Goal: Transaction & Acquisition: Purchase product/service

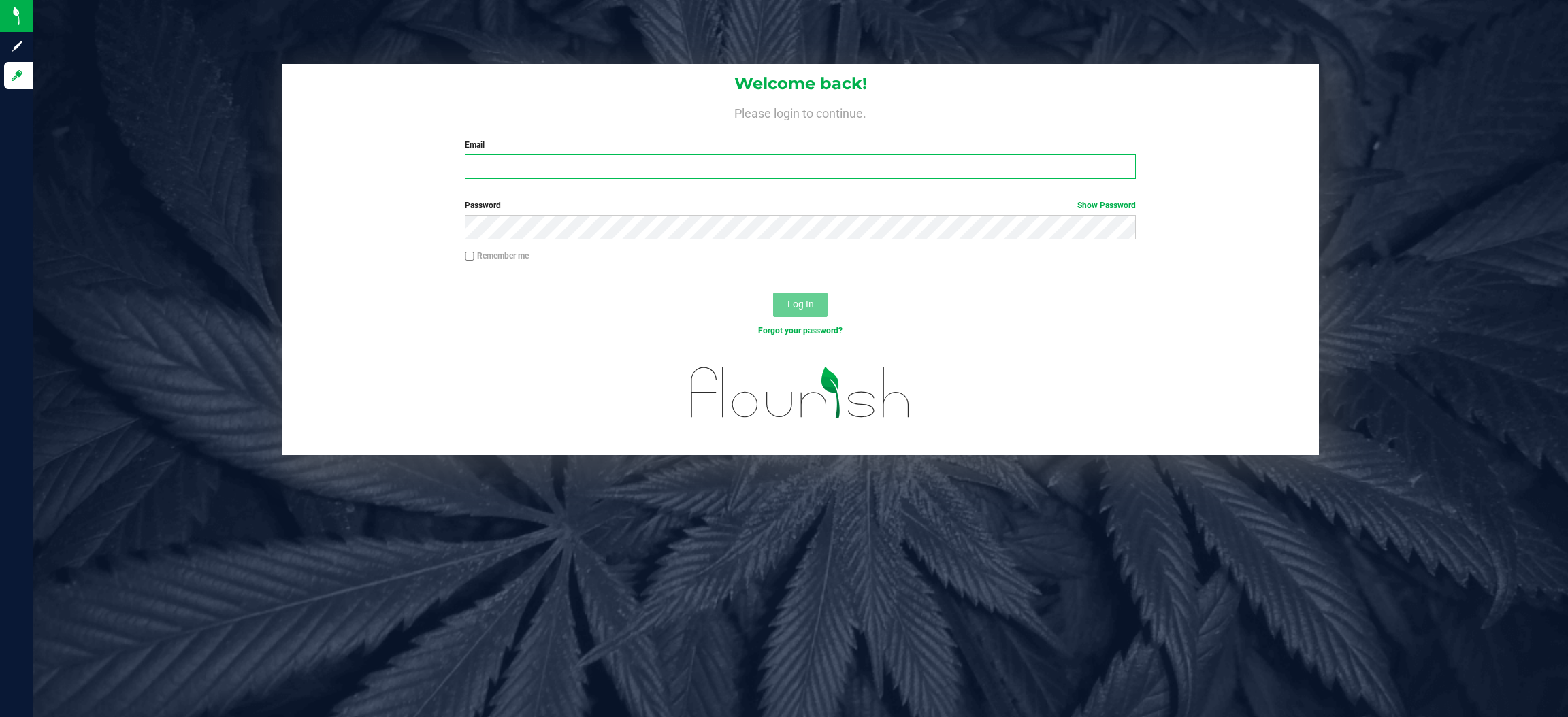
click at [583, 163] on input "Email" at bounding box center [800, 167] width 671 height 25
type input "[EMAIL_ADDRESS][DOMAIN_NAME]"
click at [773, 293] on button "Log In" at bounding box center [800, 305] width 54 height 25
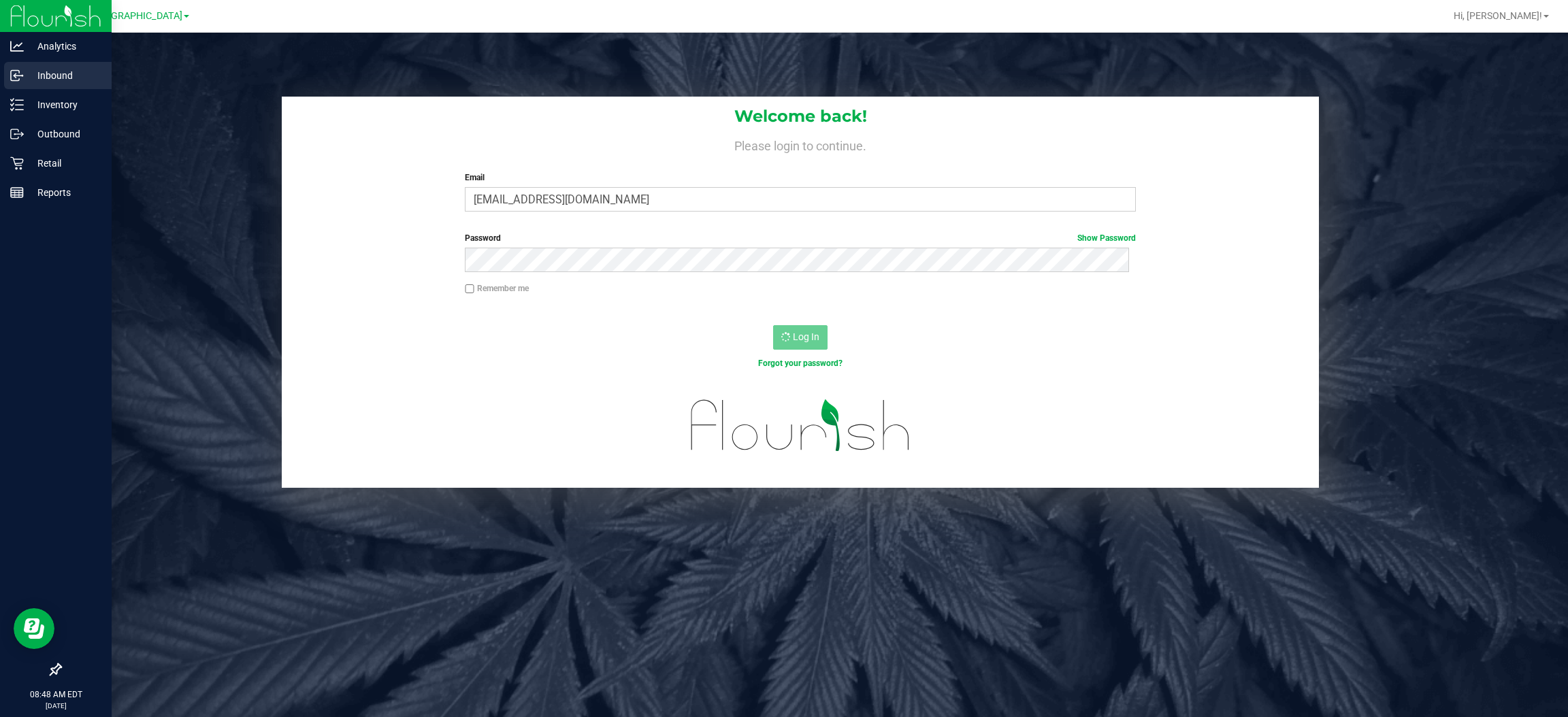
click at [59, 88] on div "Inbound" at bounding box center [58, 76] width 107 height 28
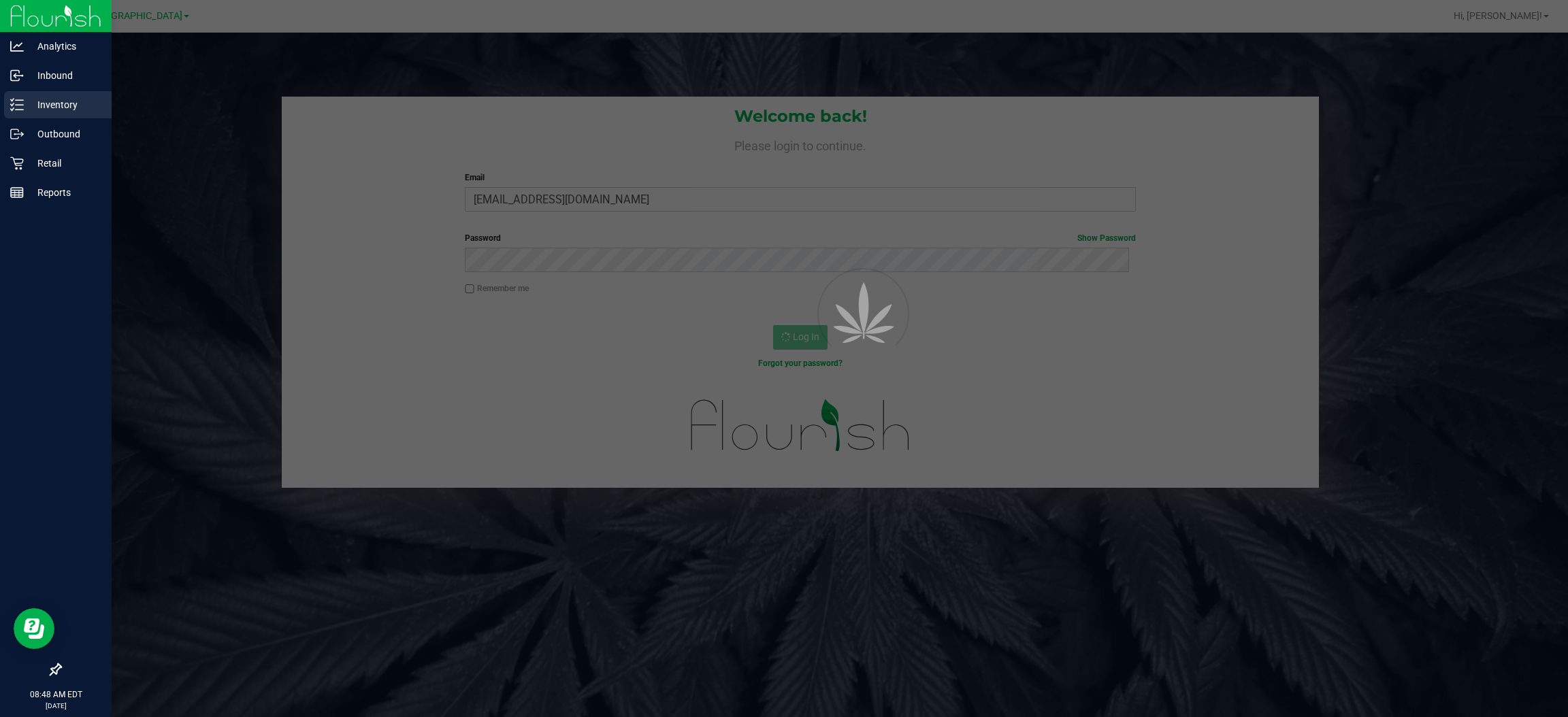
click at [52, 105] on p "Inventory" at bounding box center [65, 105] width 82 height 17
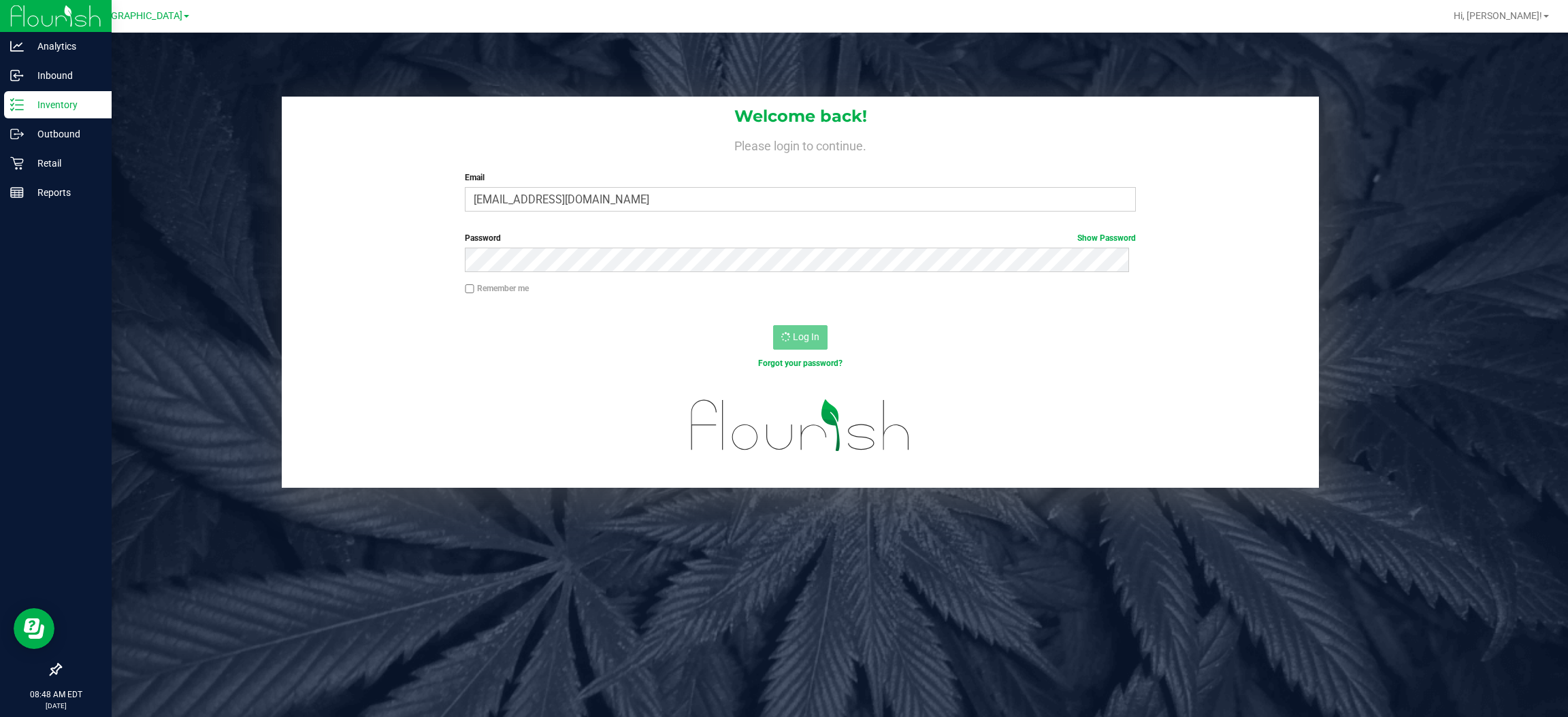
click at [58, 101] on p "Inventory" at bounding box center [65, 105] width 82 height 17
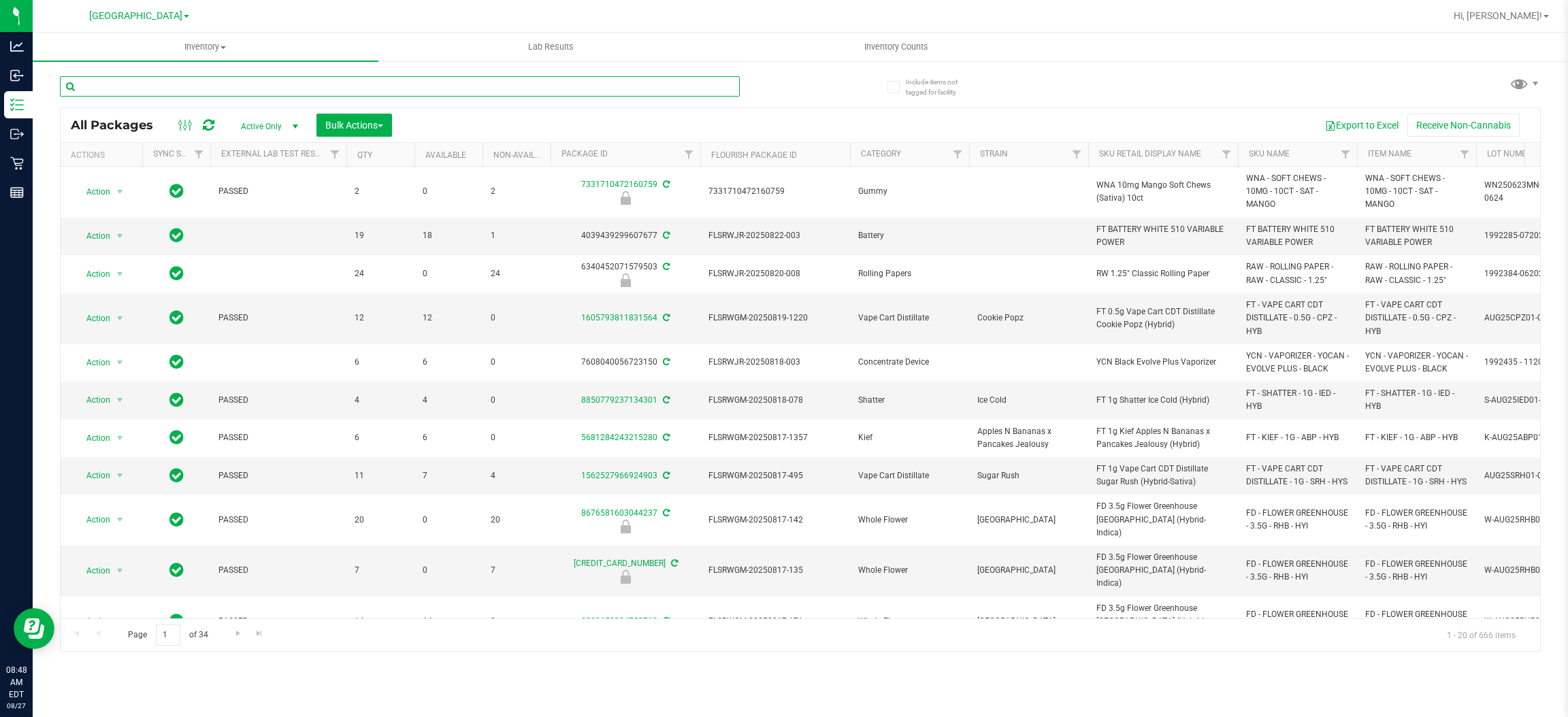
click at [263, 78] on input "text" at bounding box center [399, 87] width 680 height 21
type input "9483077292704489"
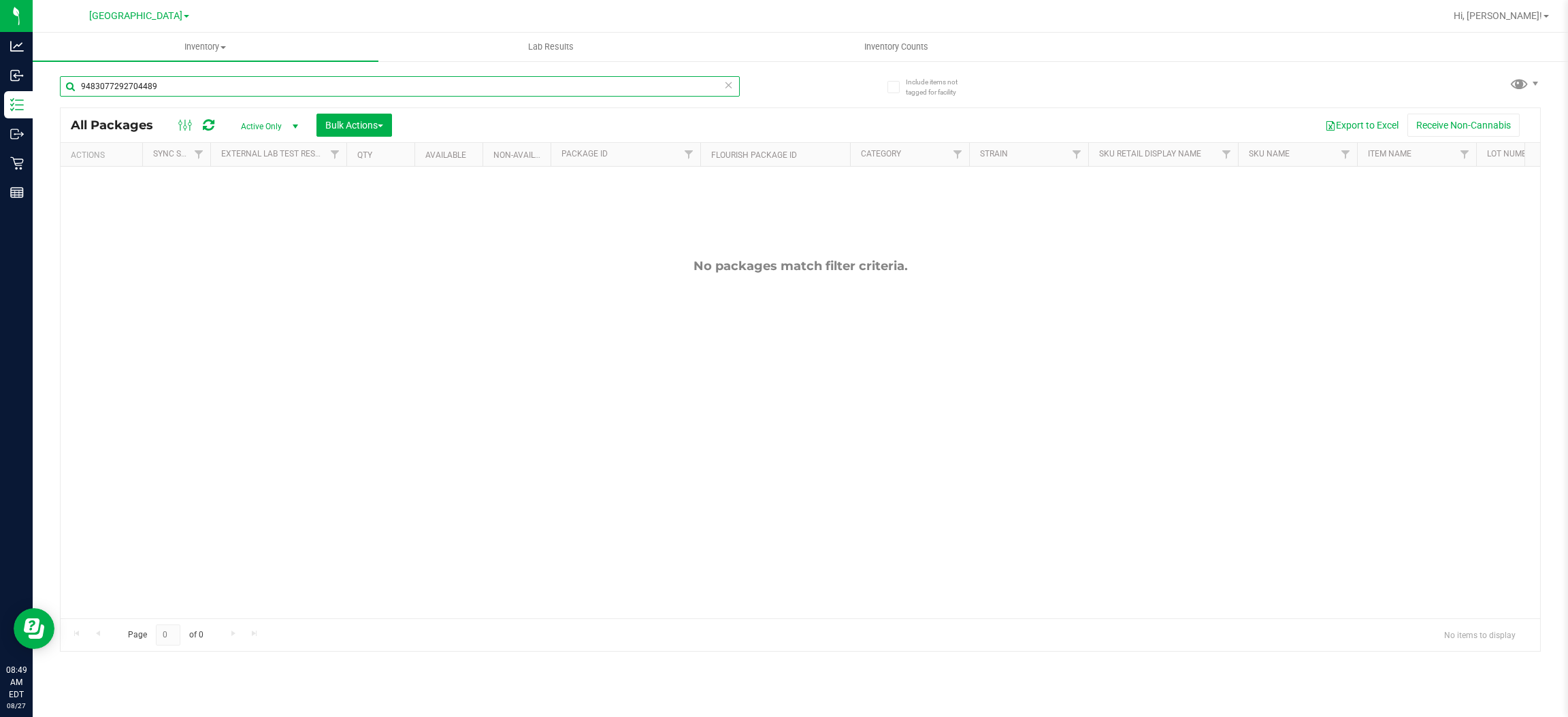
click at [170, 81] on input "9483077292704489" at bounding box center [399, 87] width 680 height 21
click at [170, 80] on input "9483077292704489" at bounding box center [399, 87] width 680 height 21
click at [172, 80] on input "9483077292704489" at bounding box center [399, 87] width 680 height 21
click at [143, 16] on span "[GEOGRAPHIC_DATA]" at bounding box center [135, 17] width 93 height 12
click at [95, 59] on link "Port Orange WC" at bounding box center [138, 66] width 199 height 19
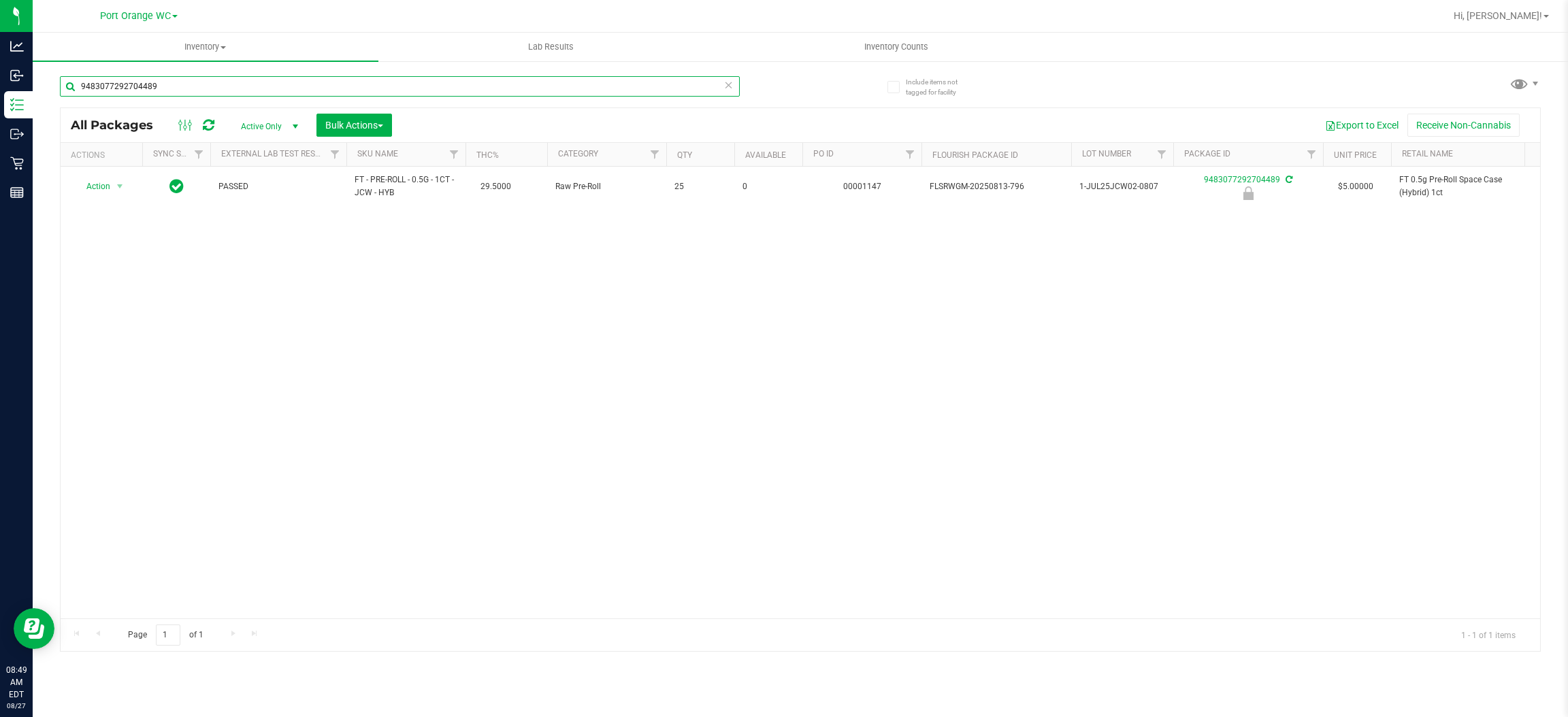
click at [222, 87] on input "9483077292704489" at bounding box center [399, 87] width 680 height 21
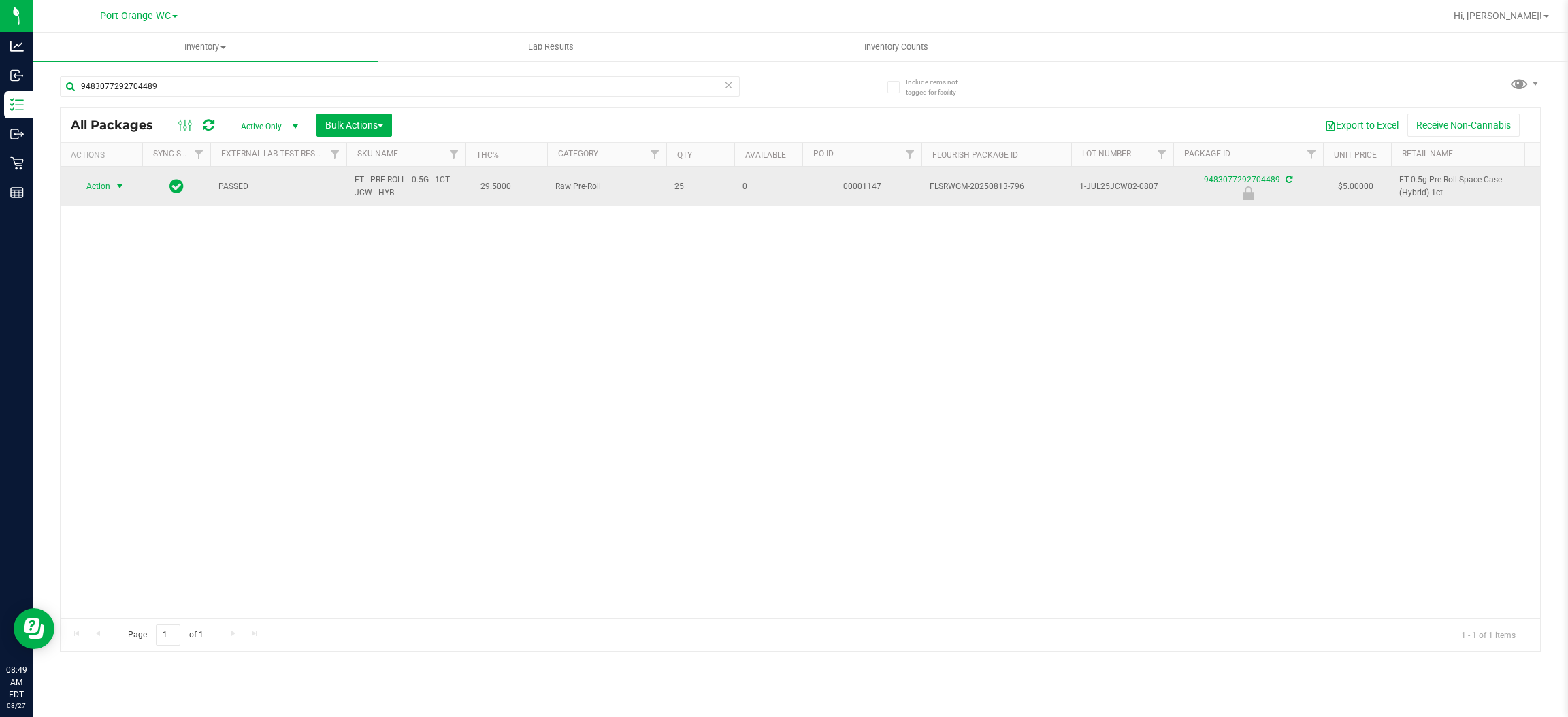
click at [107, 187] on span "Action" at bounding box center [92, 187] width 36 height 19
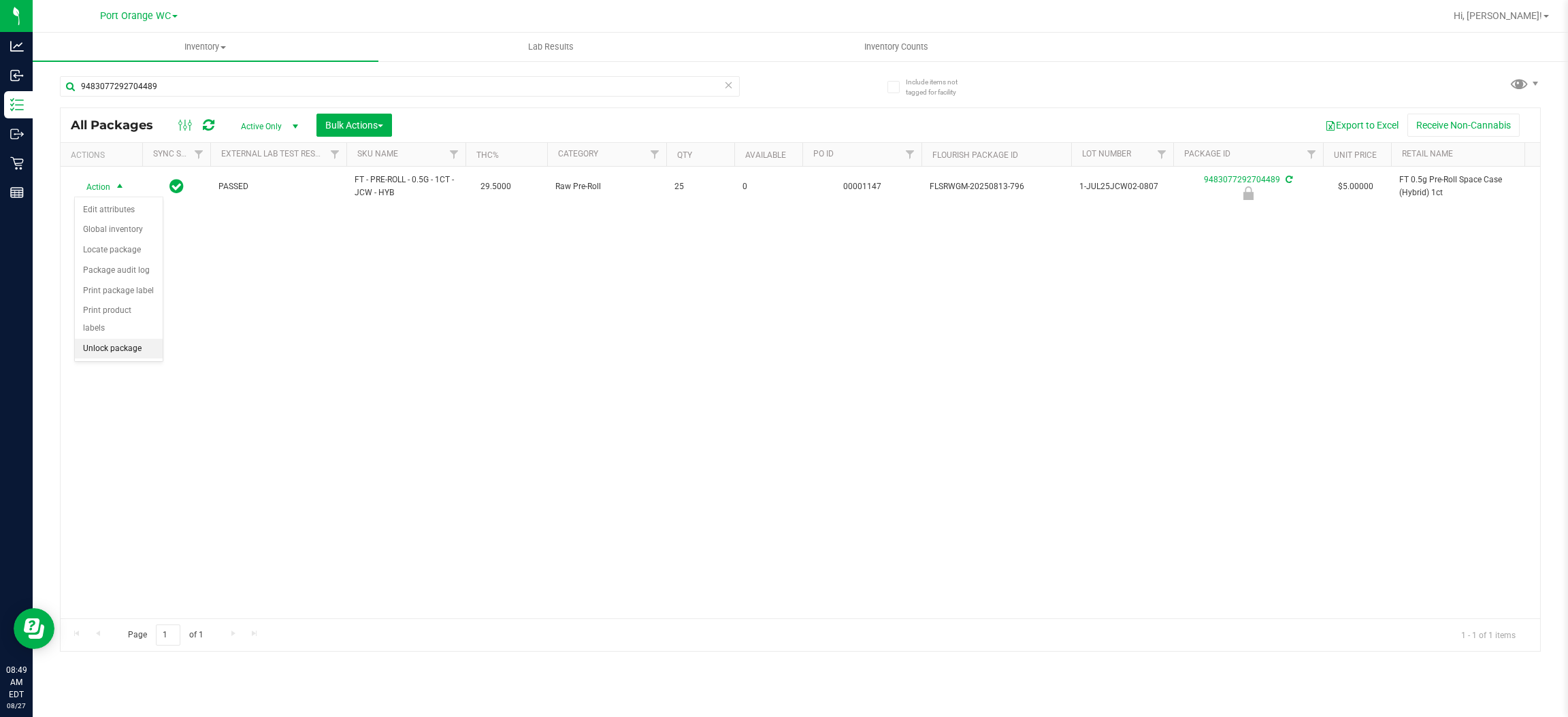
click at [105, 339] on li "Unlock package" at bounding box center [118, 349] width 87 height 21
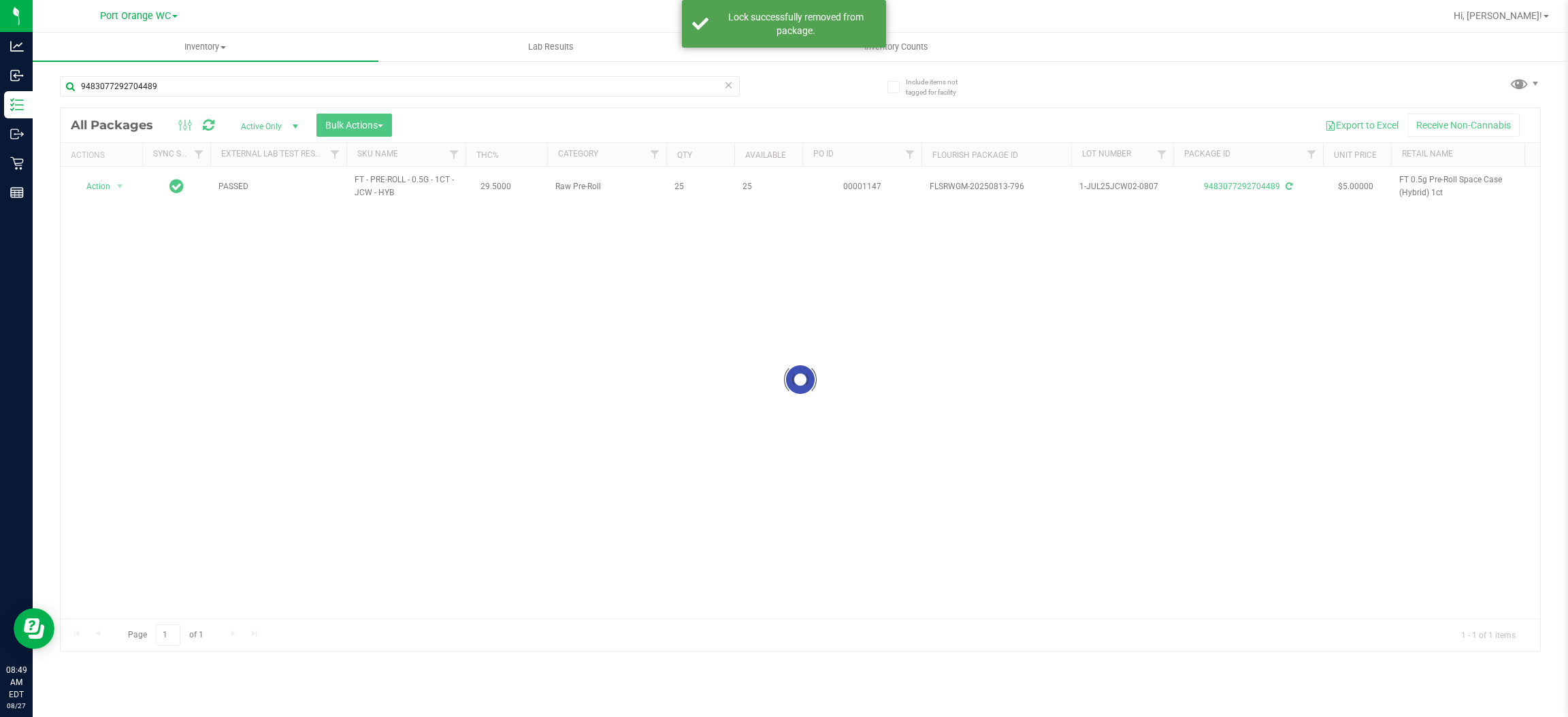
click at [373, 336] on div "Loading... Action Action Adjust qty Create package Edit attributes Global inven…" at bounding box center [800, 393] width 1479 height 452
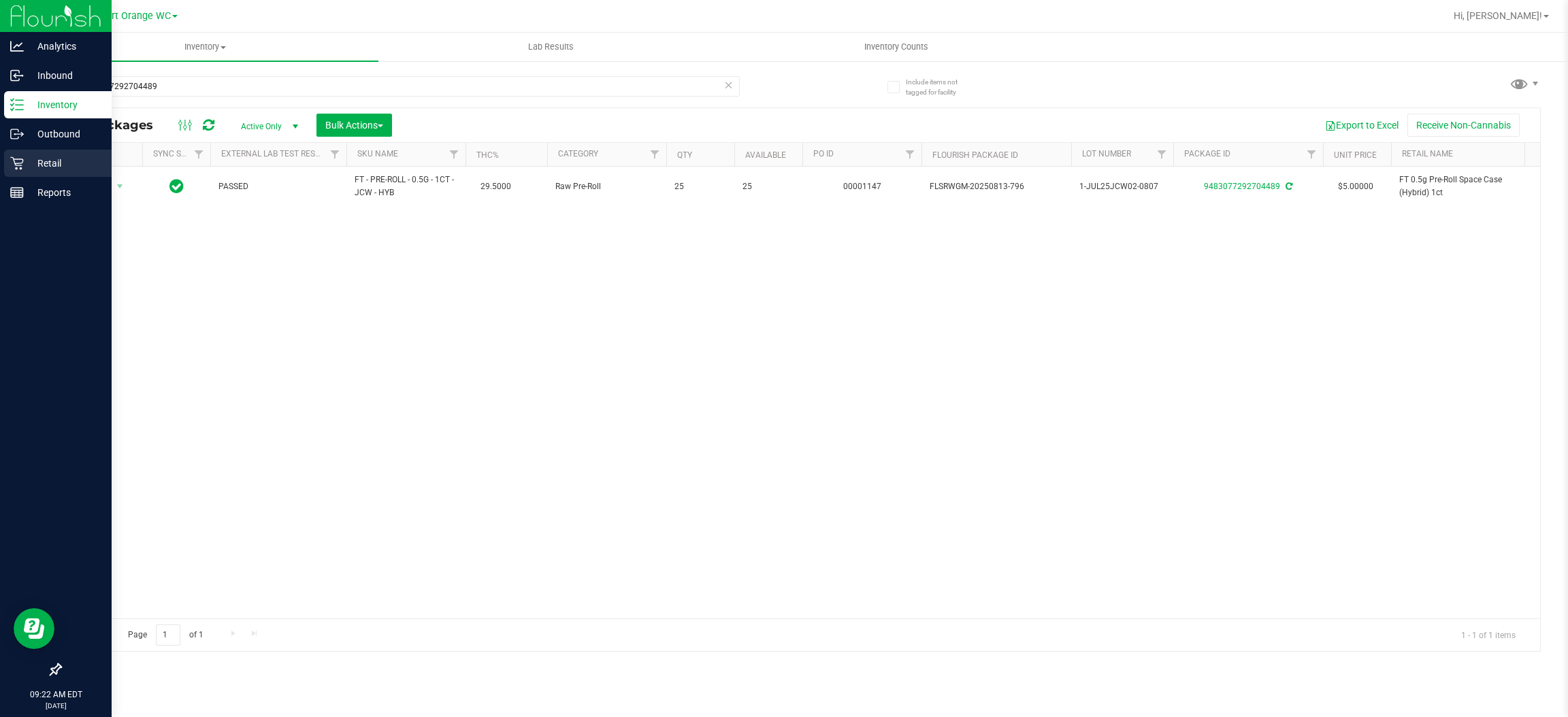
click at [50, 160] on p "Retail" at bounding box center [65, 163] width 82 height 17
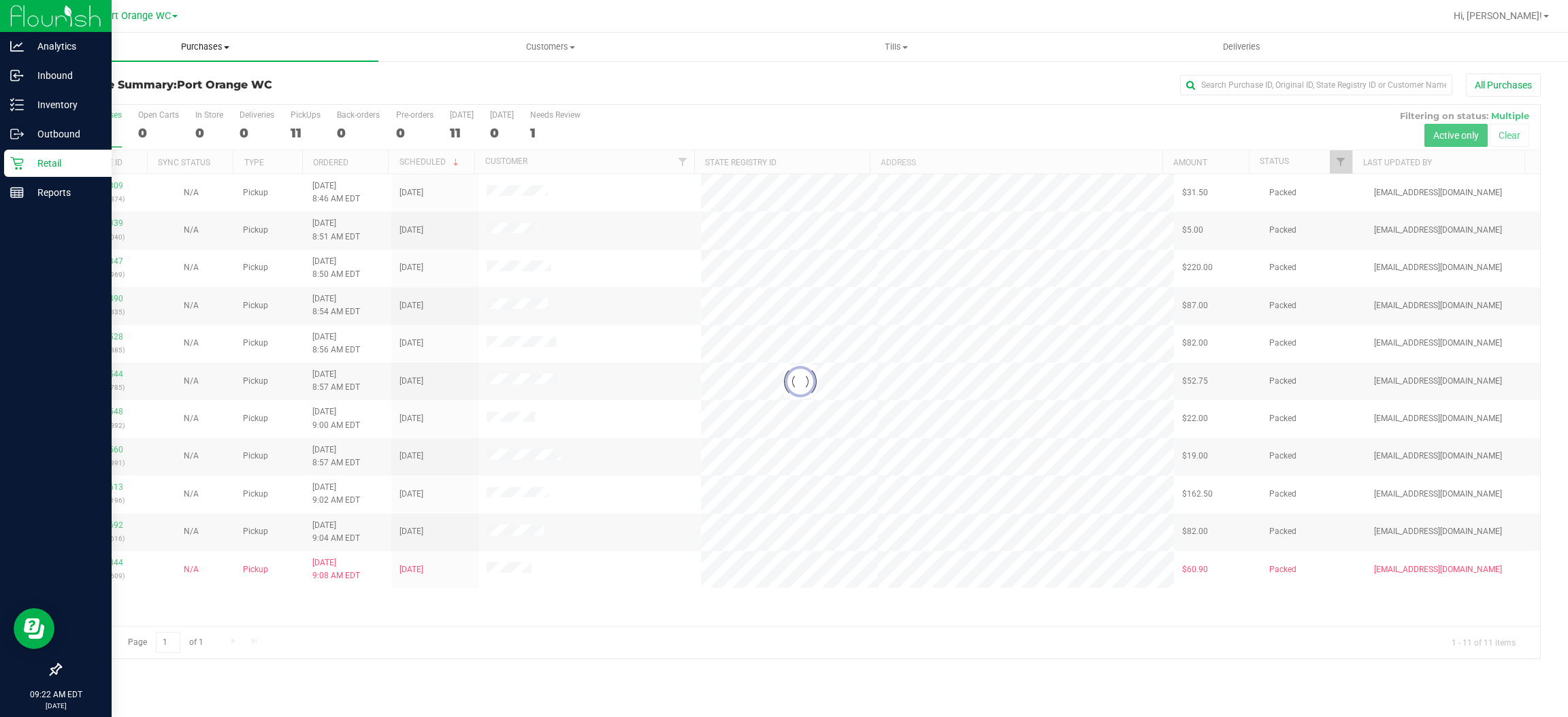
click at [218, 48] on span "Purchases" at bounding box center [205, 47] width 346 height 12
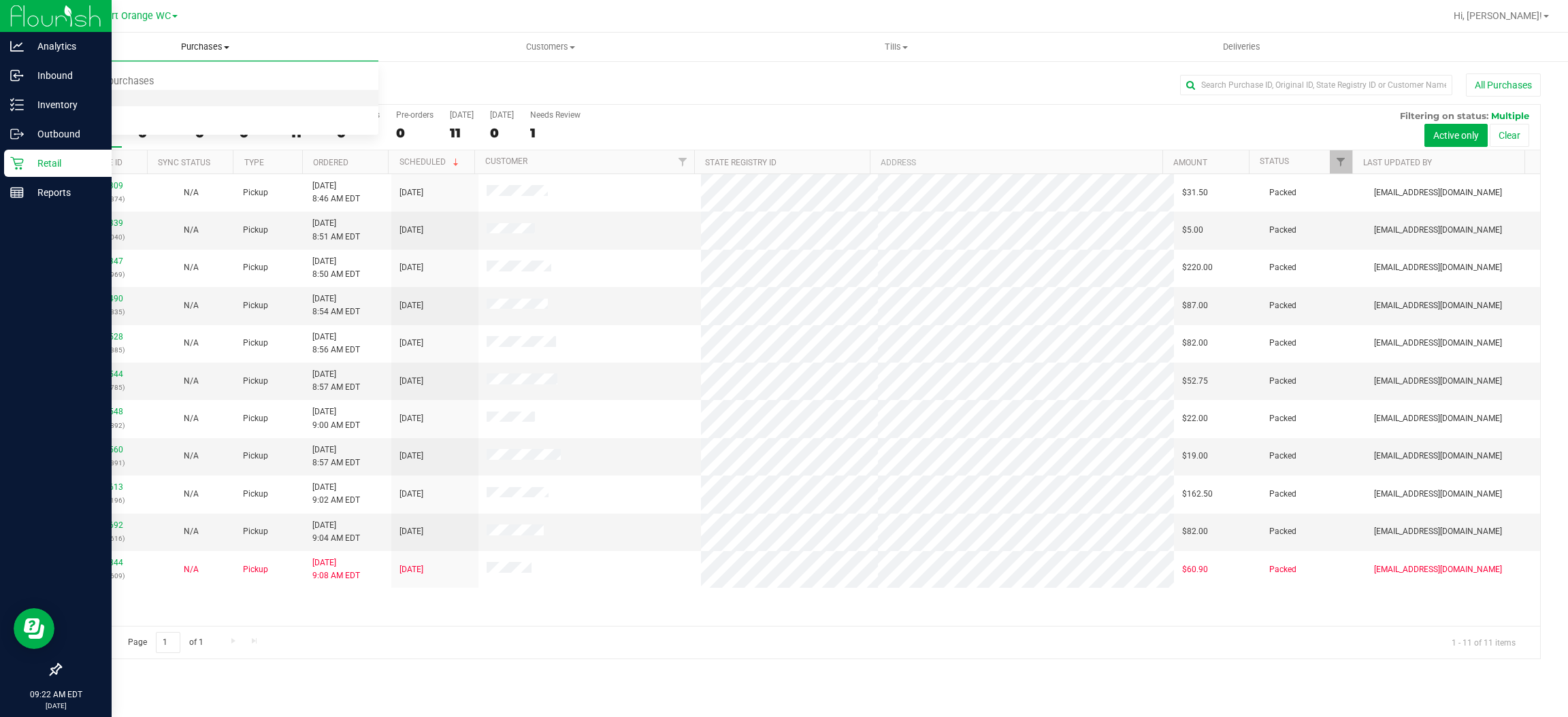
click at [71, 99] on span "Fulfillment" at bounding box center [74, 98] width 85 height 12
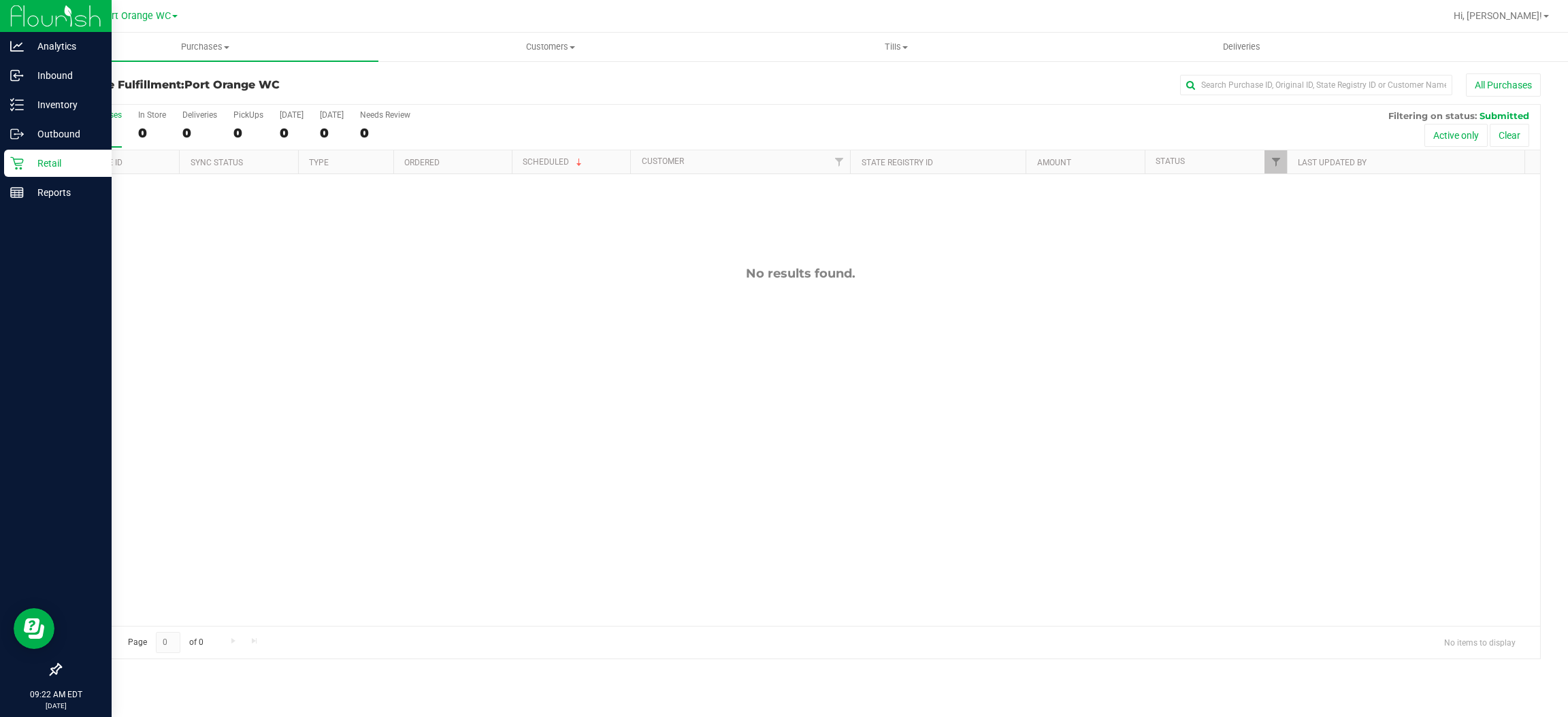
click at [726, 428] on div "No results found." at bounding box center [800, 446] width 1479 height 544
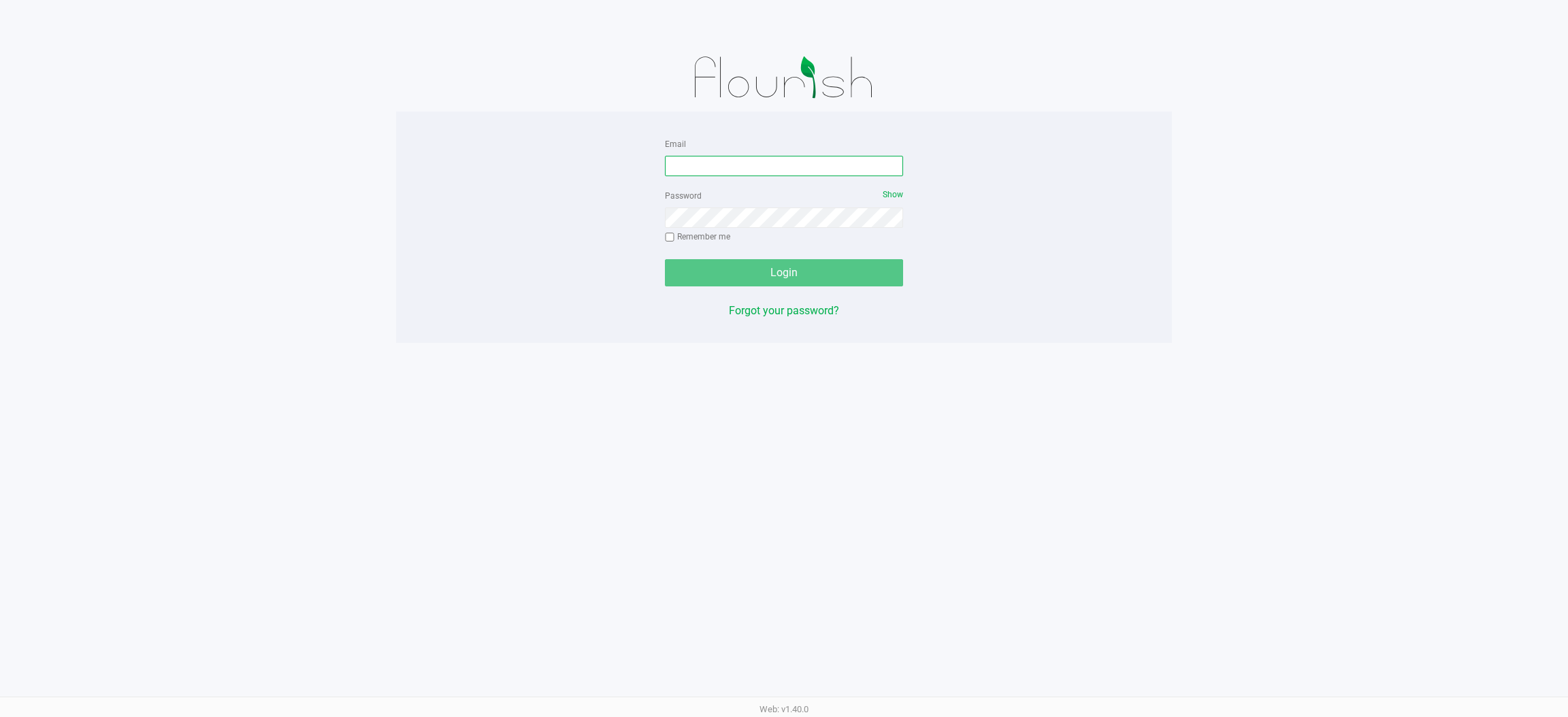
click at [781, 169] on input "Email" at bounding box center [784, 166] width 238 height 21
type input "j"
type input "[EMAIL_ADDRESS][DOMAIN_NAME]"
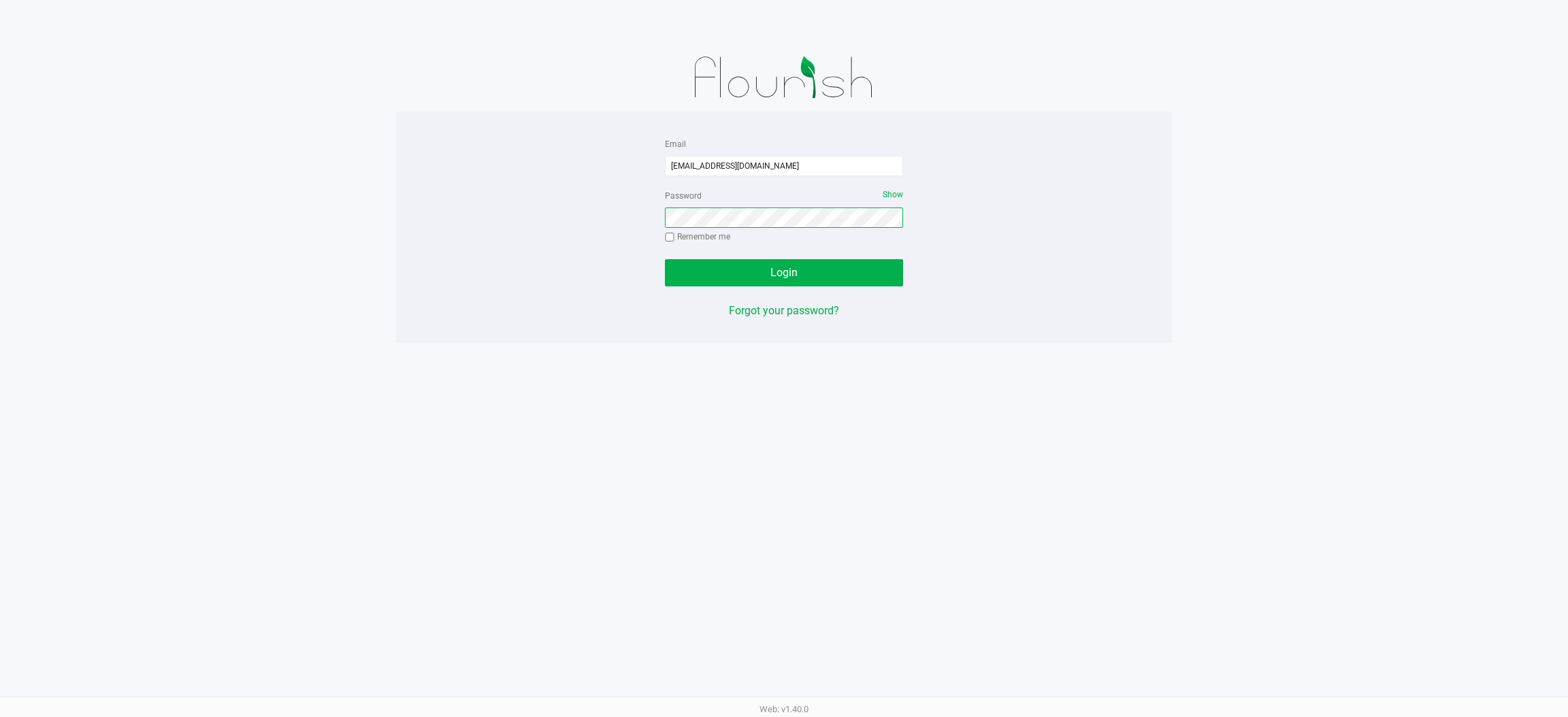
click at [665, 259] on button "Login" at bounding box center [784, 273] width 238 height 28
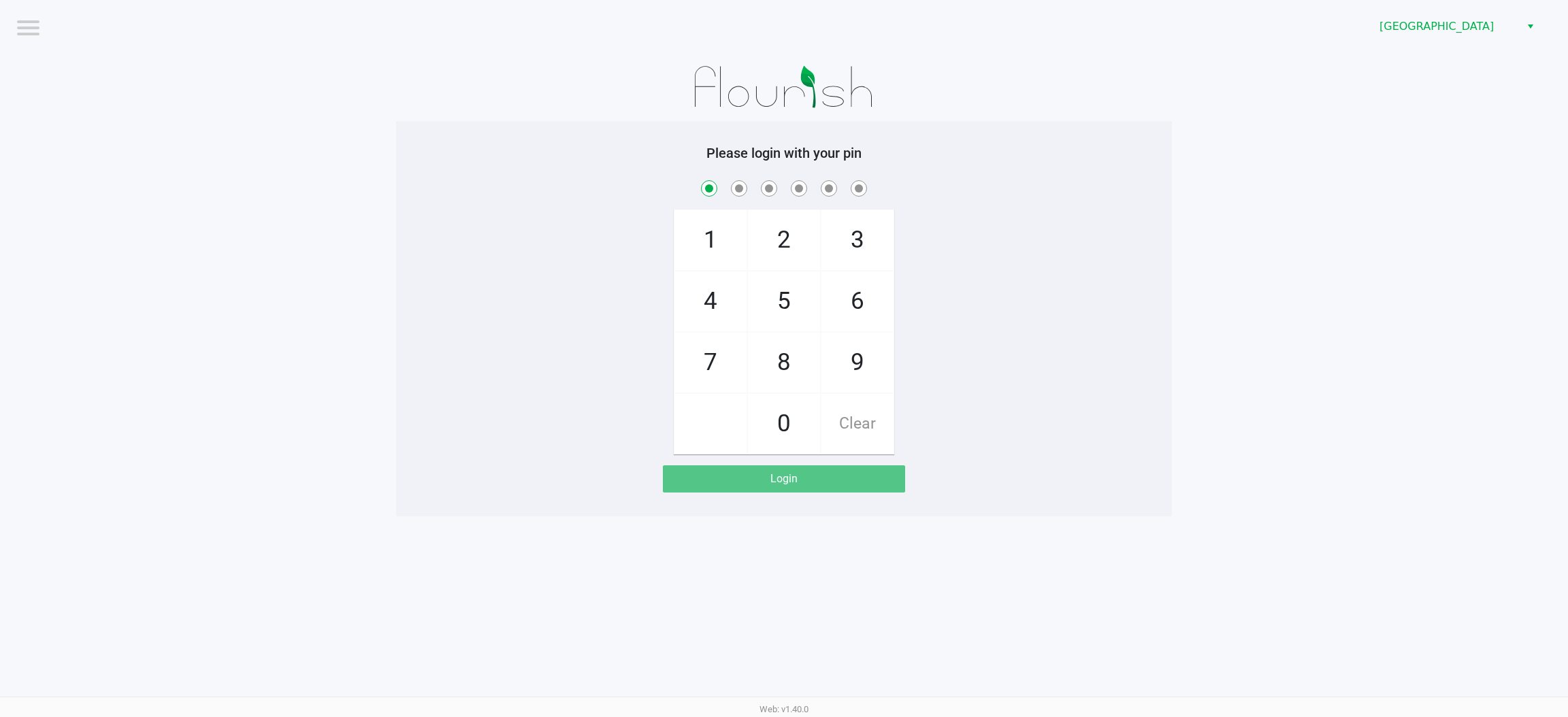
checkbox input "true"
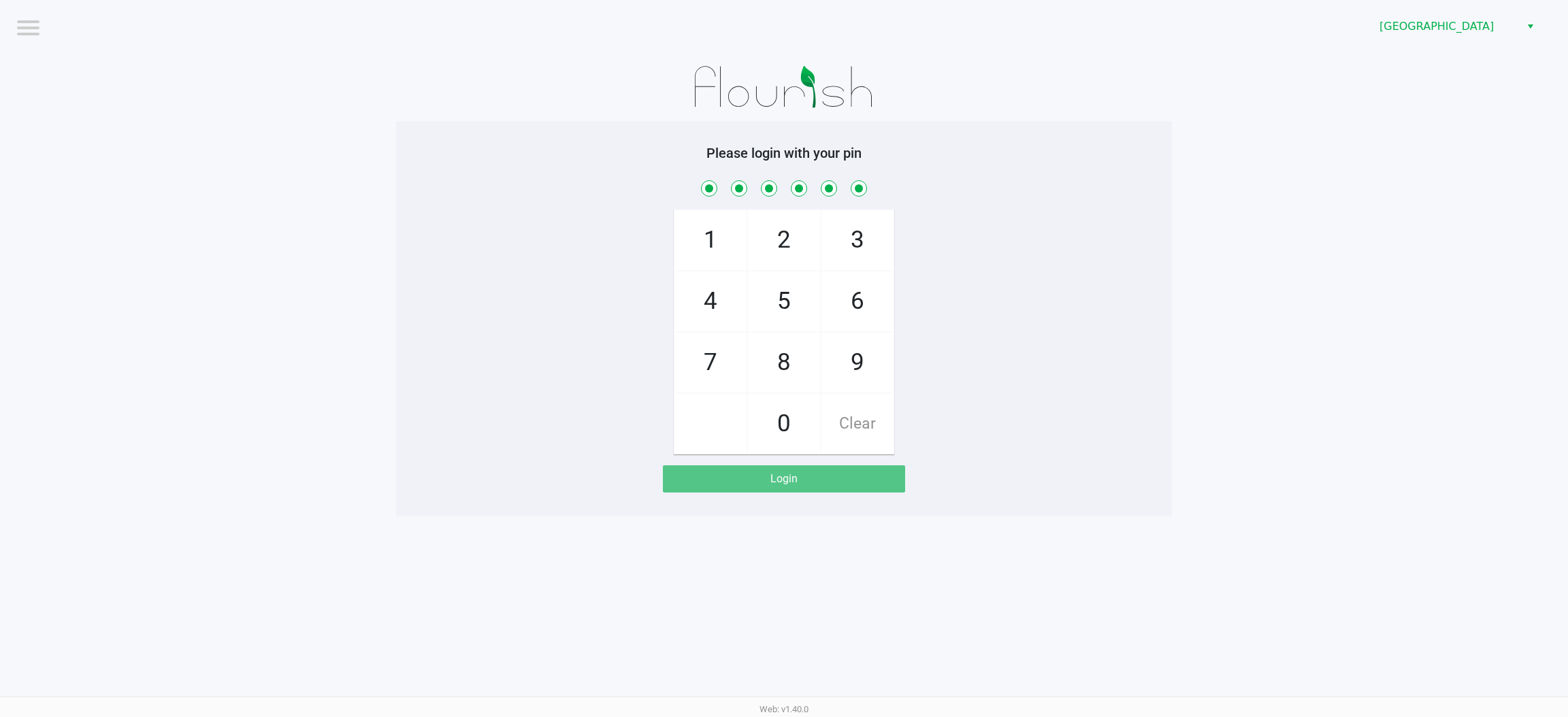
checkbox input "true"
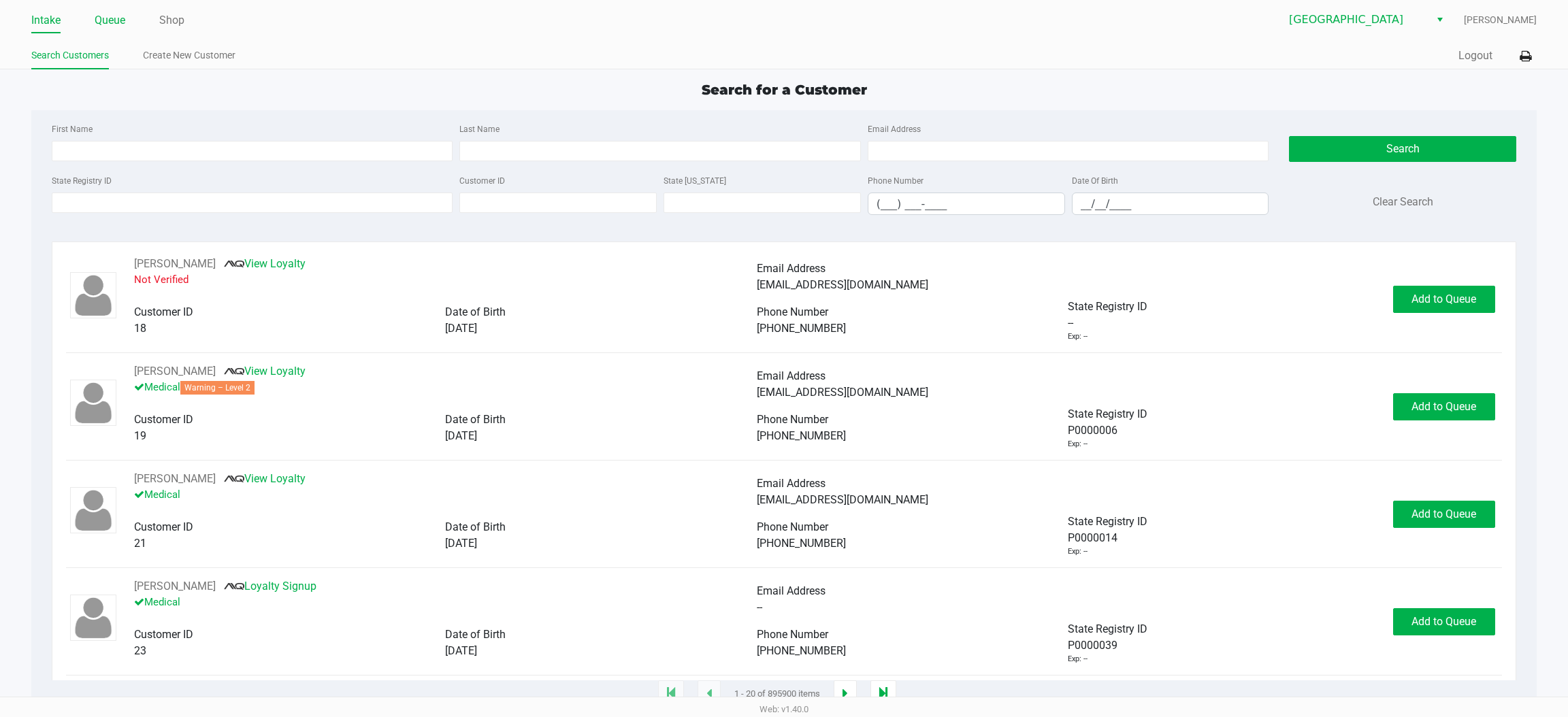
click at [107, 22] on link "Queue" at bounding box center [109, 21] width 30 height 19
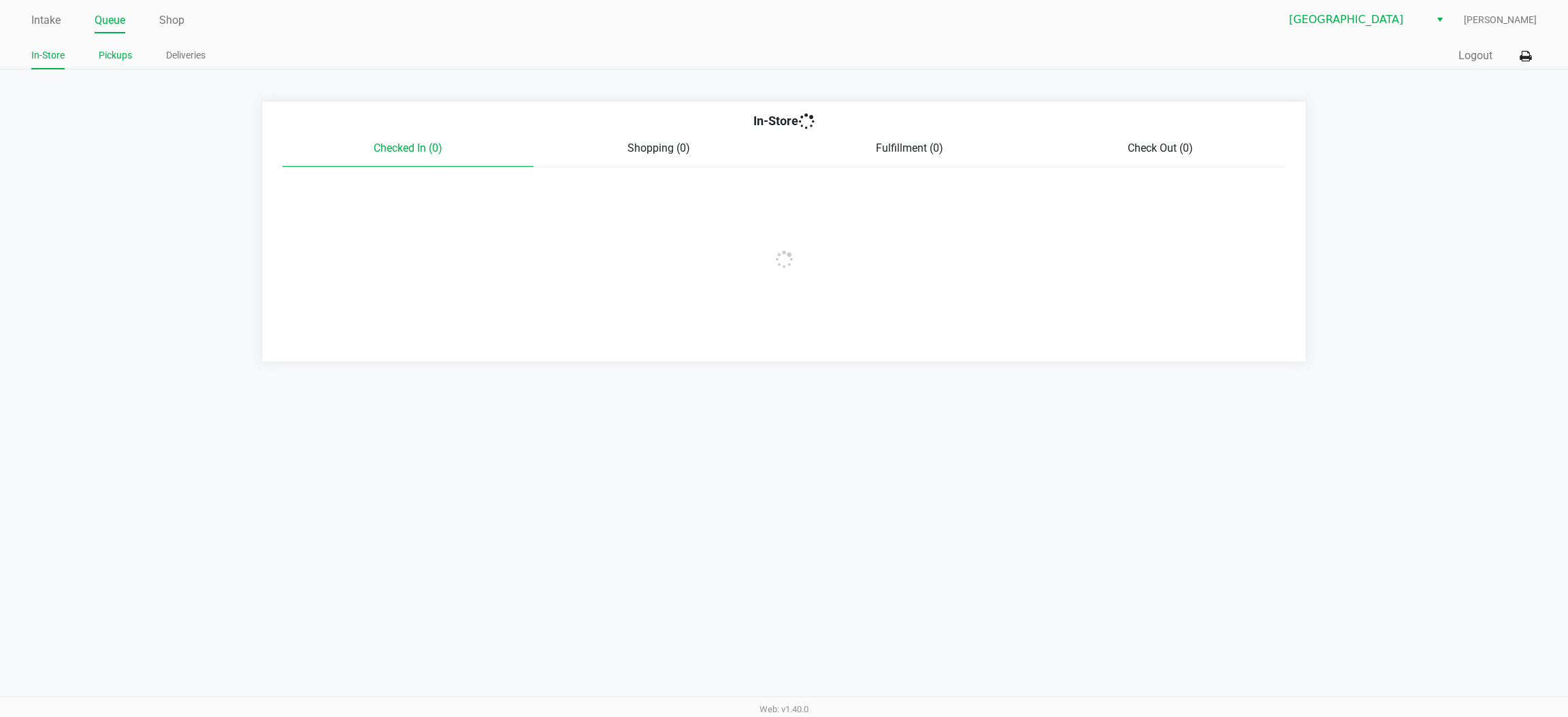
click at [120, 56] on link "Pickups" at bounding box center [115, 55] width 33 height 17
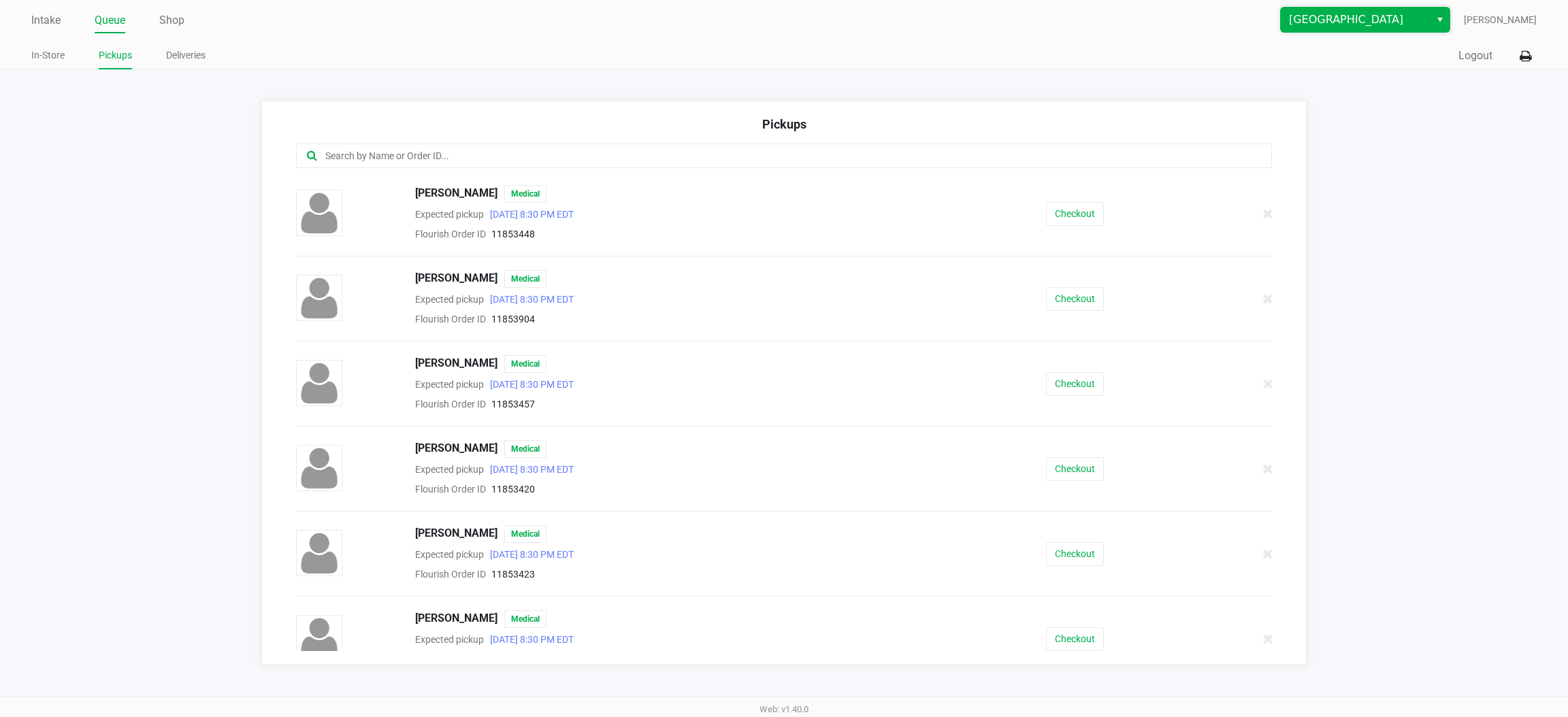
click at [1394, 23] on span "[GEOGRAPHIC_DATA]" at bounding box center [1355, 20] width 133 height 17
click at [1324, 71] on span "Port Orange WC" at bounding box center [1338, 66] width 76 height 17
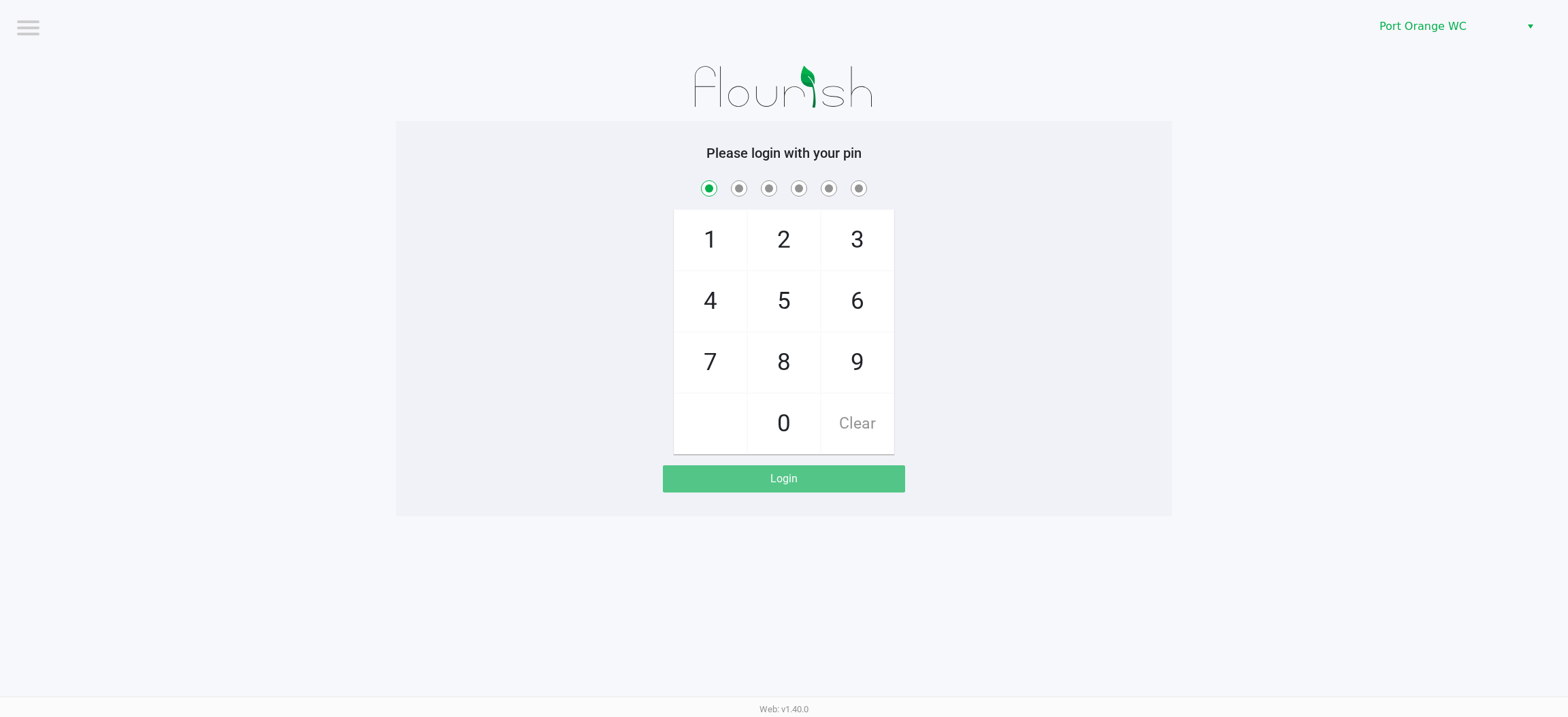
checkbox input "true"
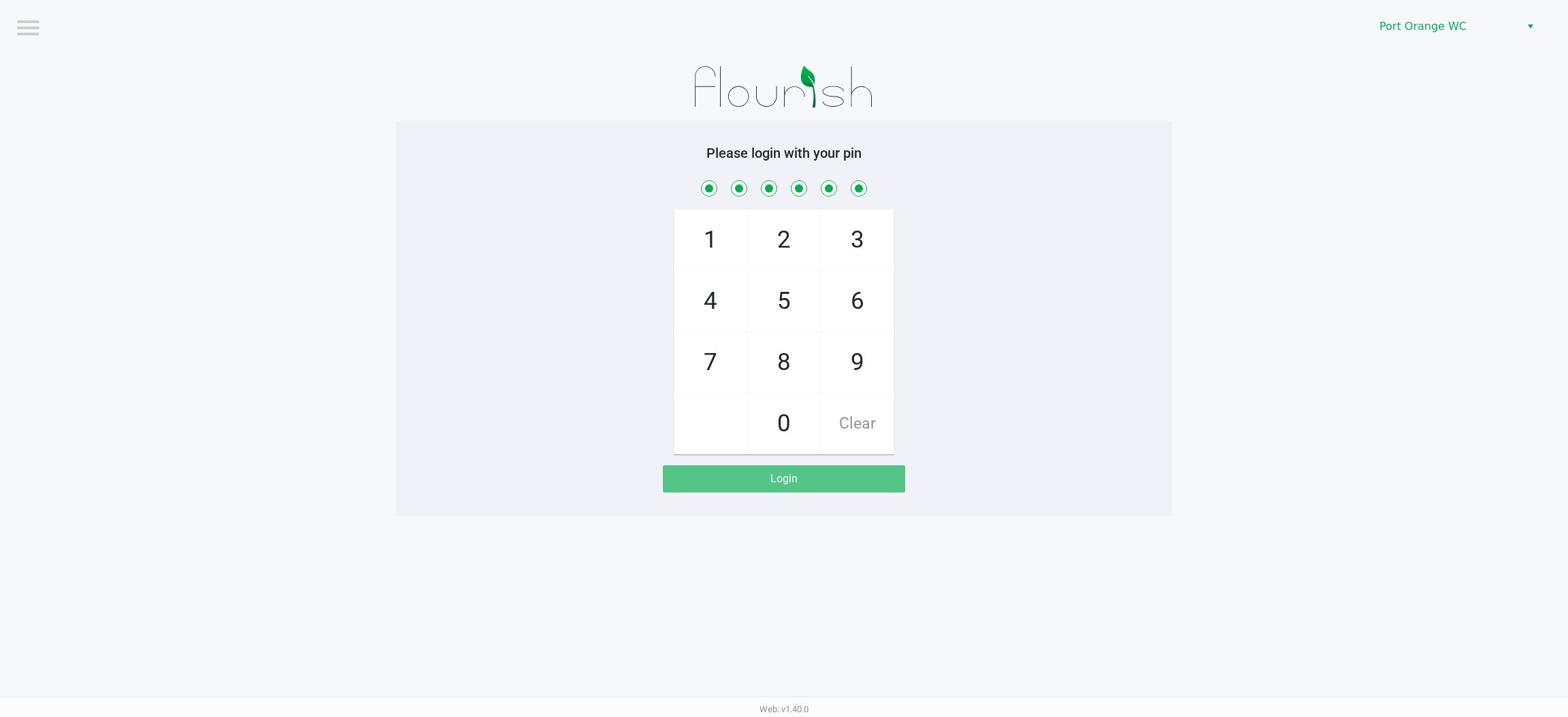
checkbox input "true"
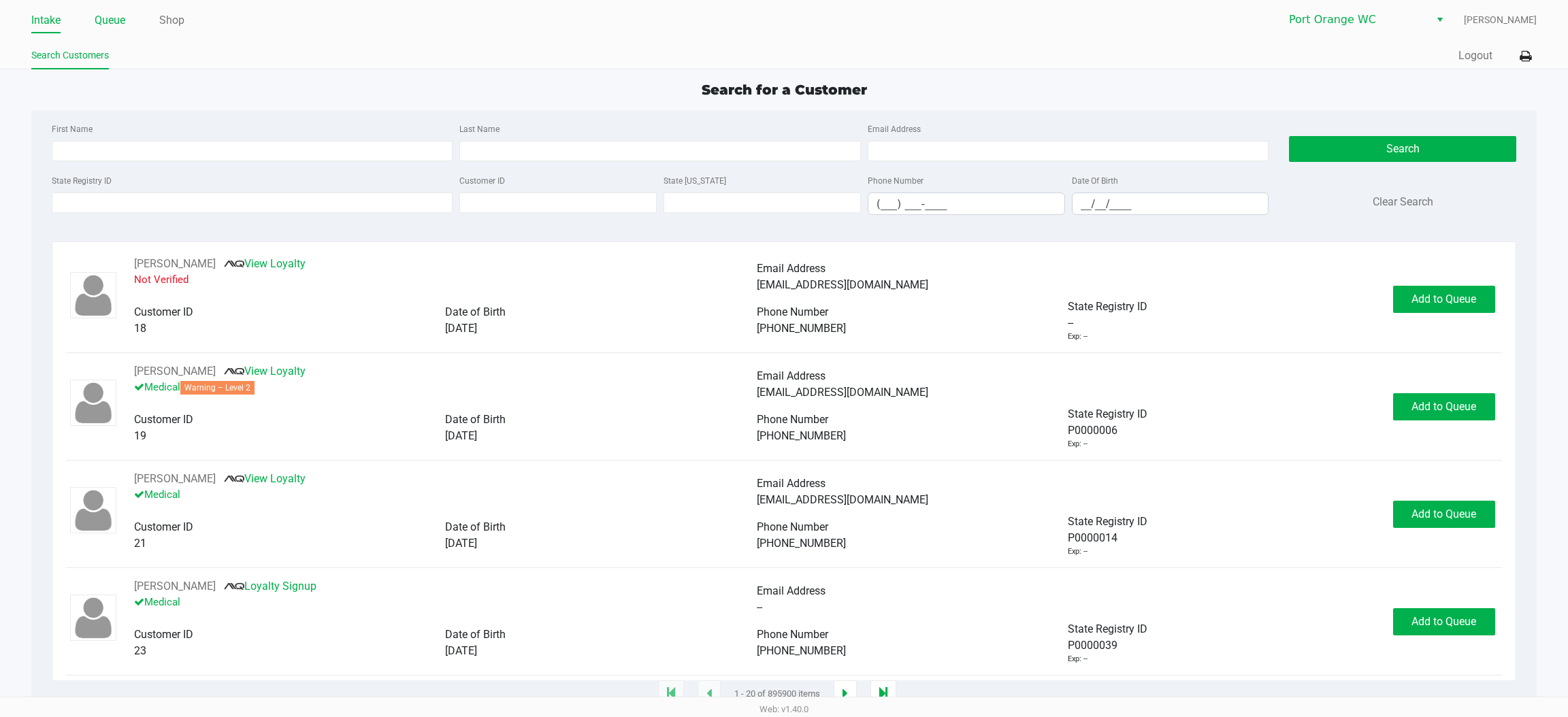
click at [118, 17] on link "Queue" at bounding box center [109, 21] width 30 height 19
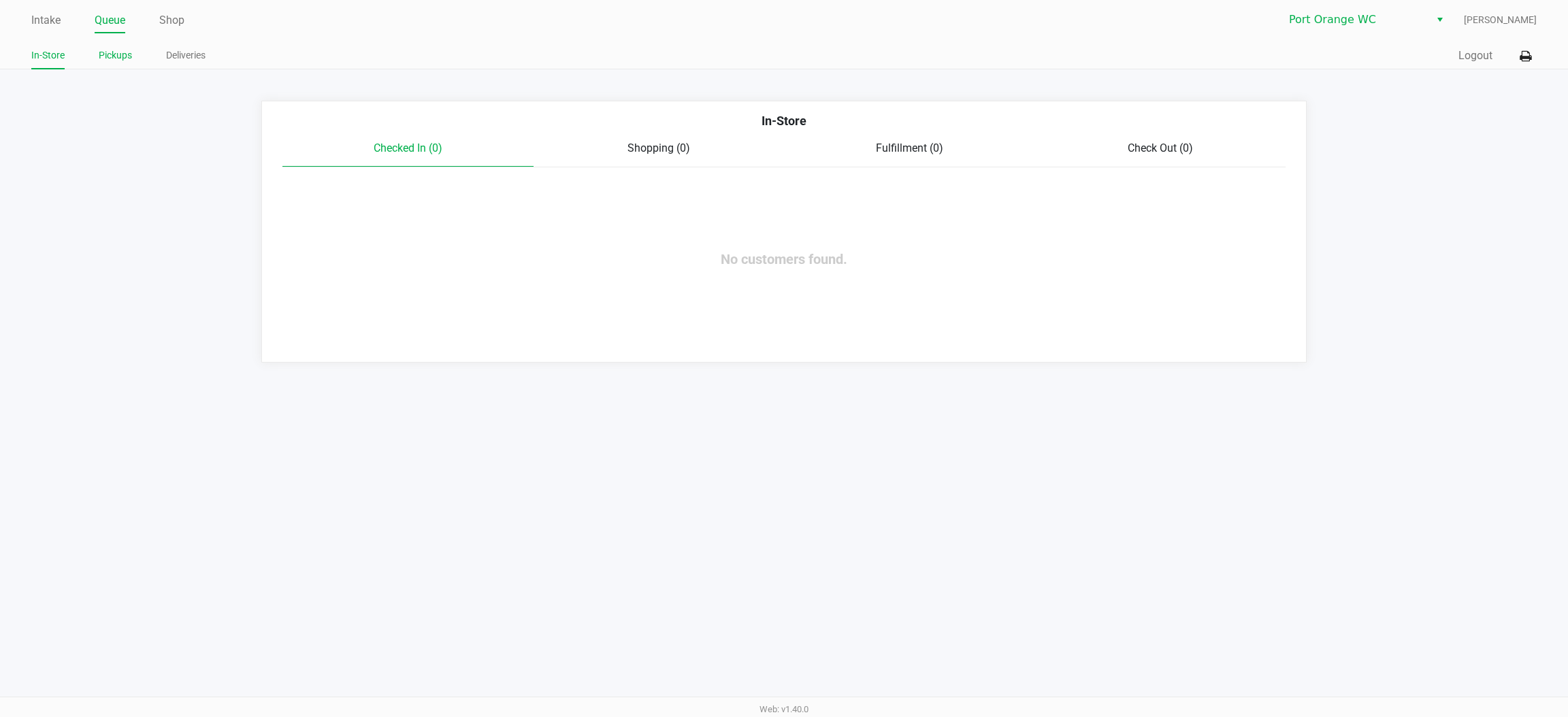
click at [124, 52] on link "Pickups" at bounding box center [115, 55] width 33 height 17
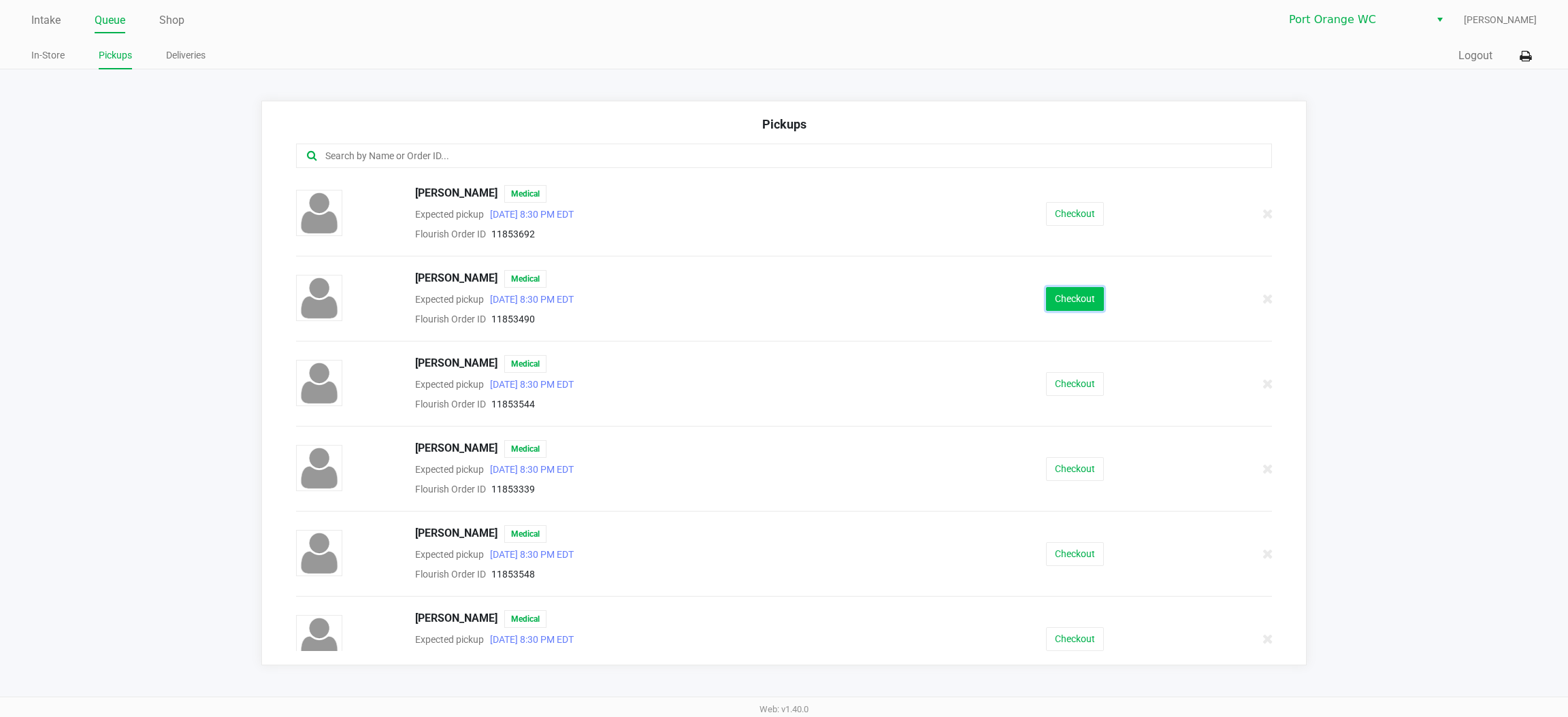
click at [1072, 302] on button "Checkout" at bounding box center [1075, 299] width 58 height 24
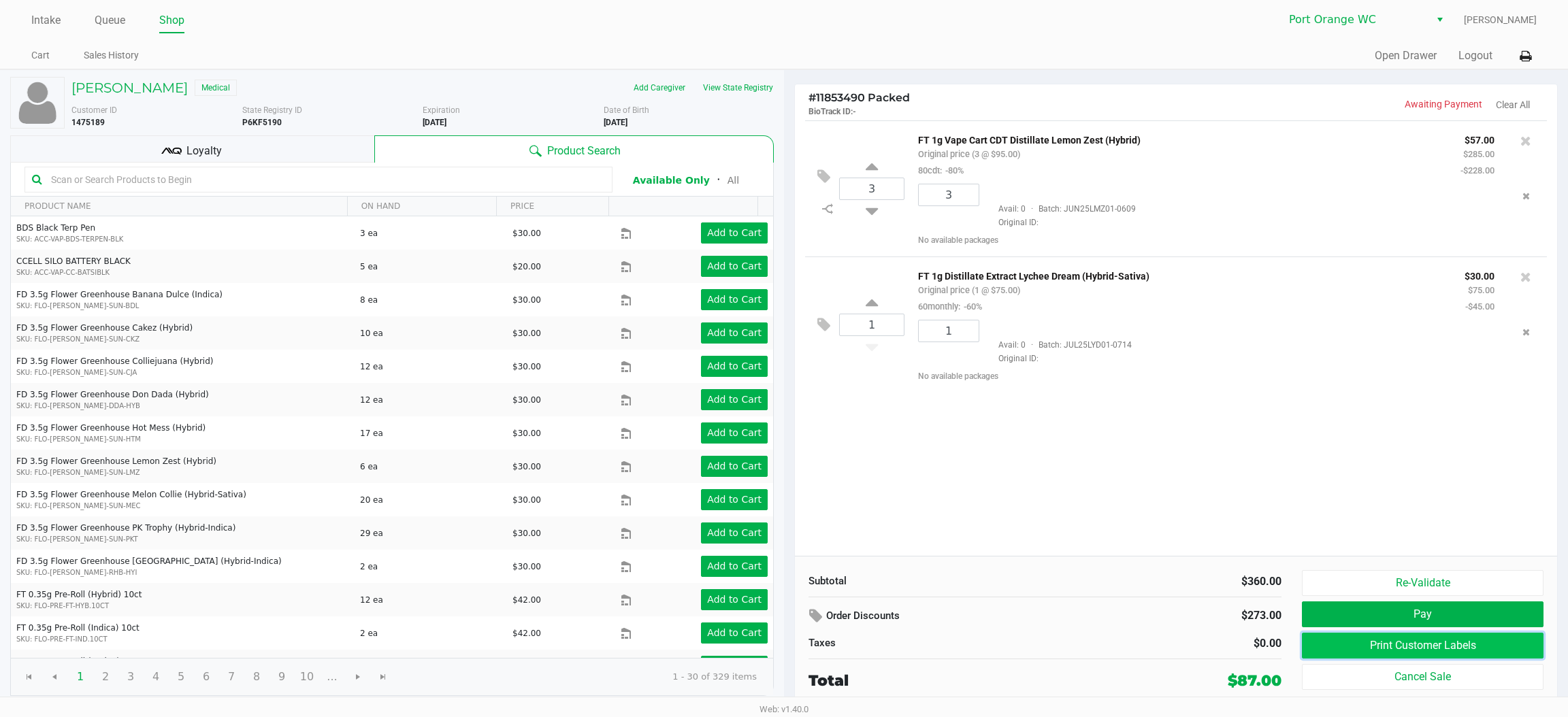
click at [1443, 649] on button "Print Customer Labels" at bounding box center [1422, 646] width 242 height 26
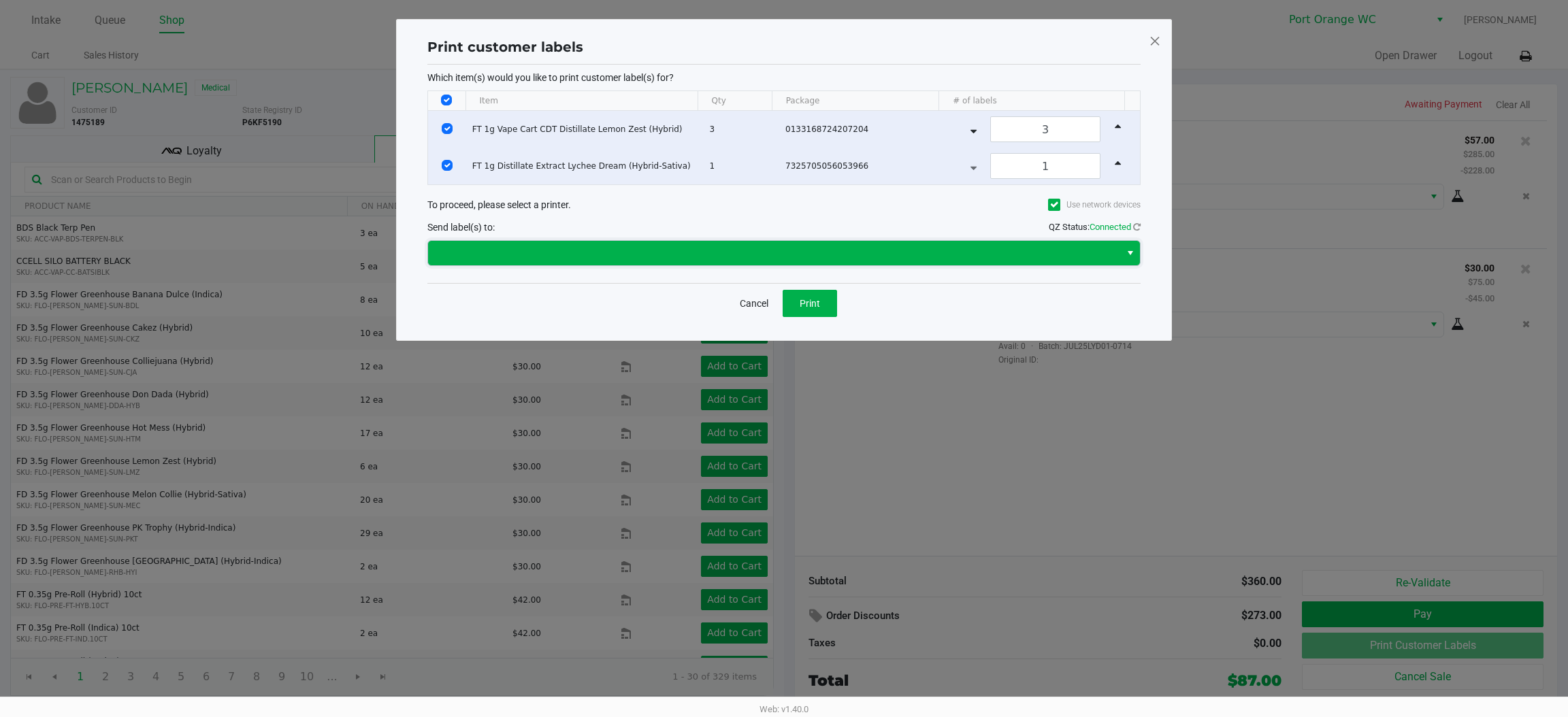
click at [770, 256] on span at bounding box center [773, 253] width 676 height 17
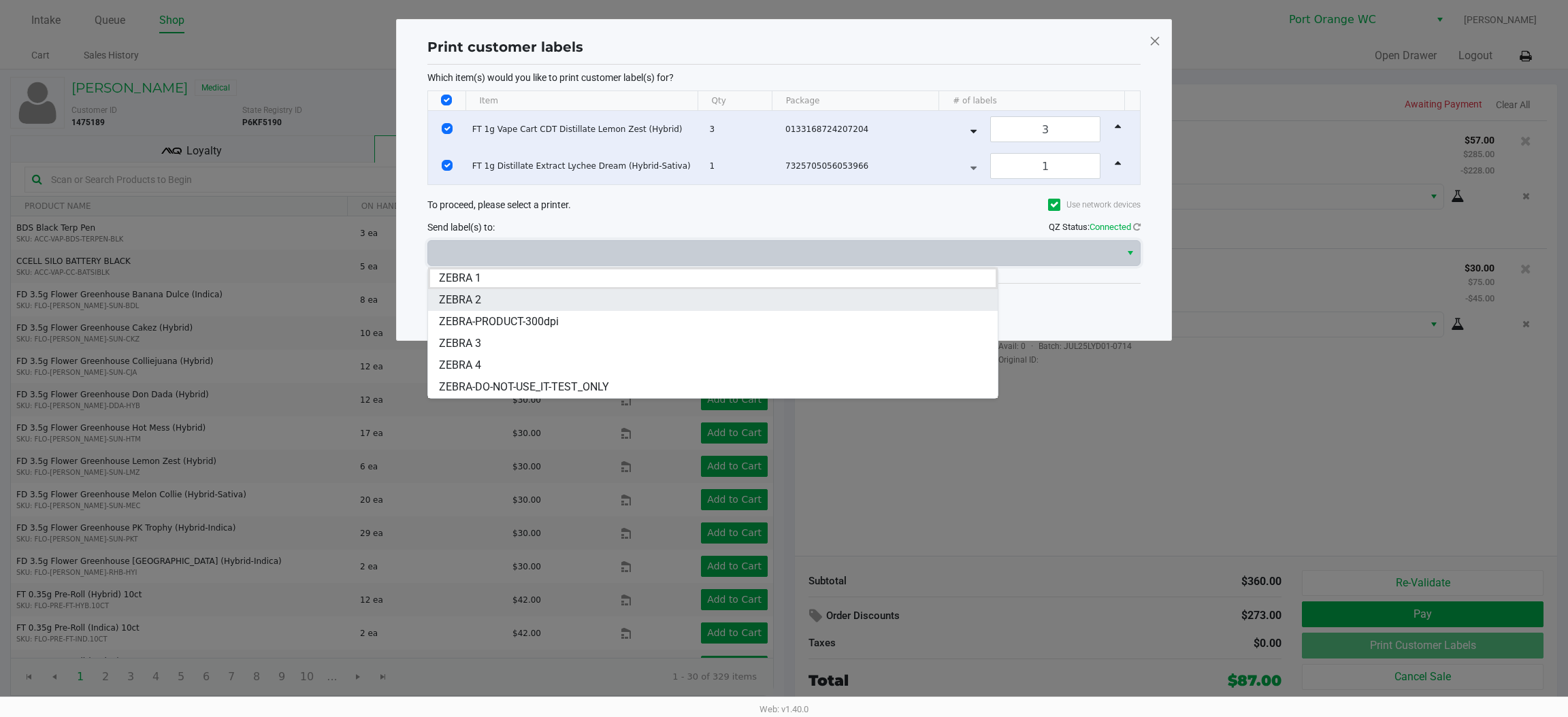
click at [466, 302] on span "ZEBRA 2" at bounding box center [459, 300] width 42 height 17
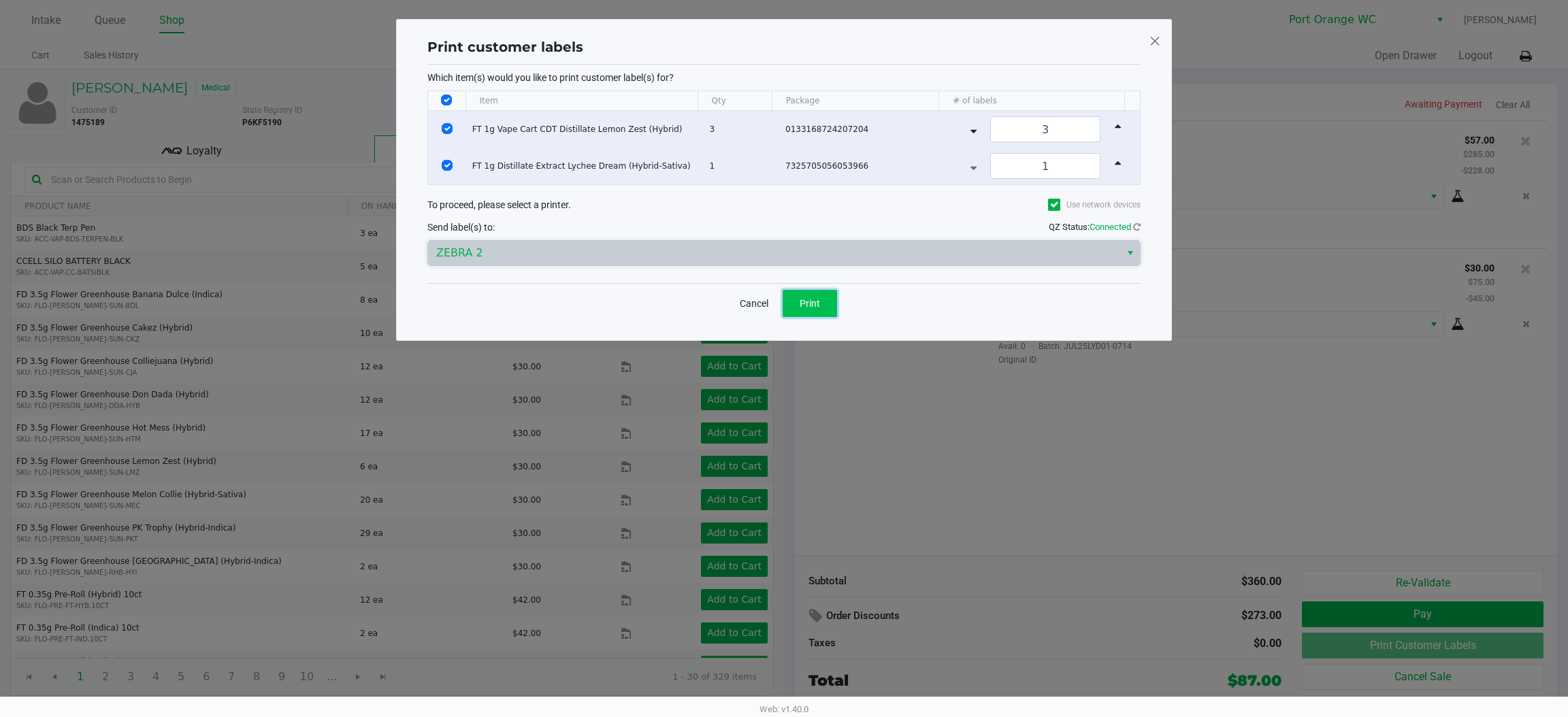
click at [810, 302] on span "Print" at bounding box center [810, 304] width 21 height 11
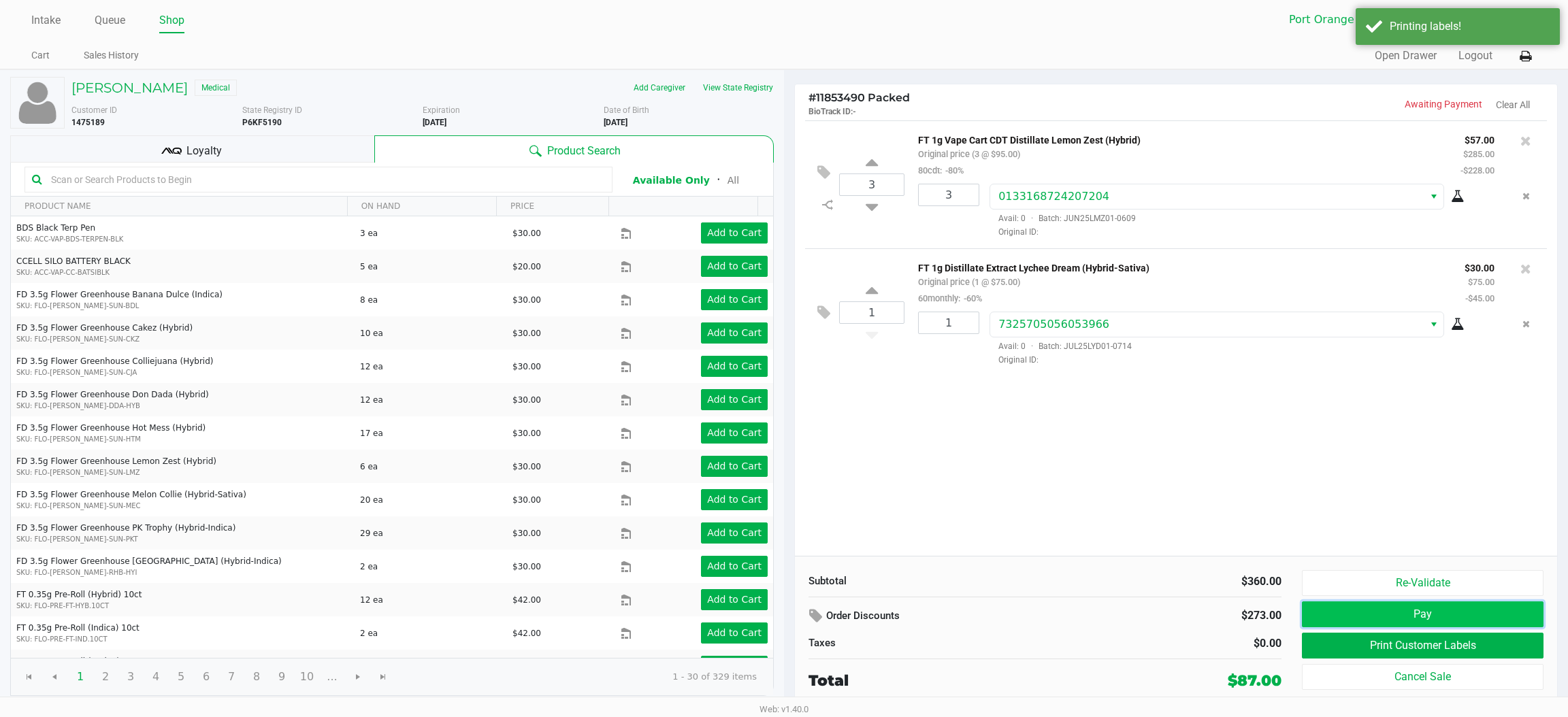
click at [1449, 619] on button "Pay" at bounding box center [1422, 614] width 242 height 26
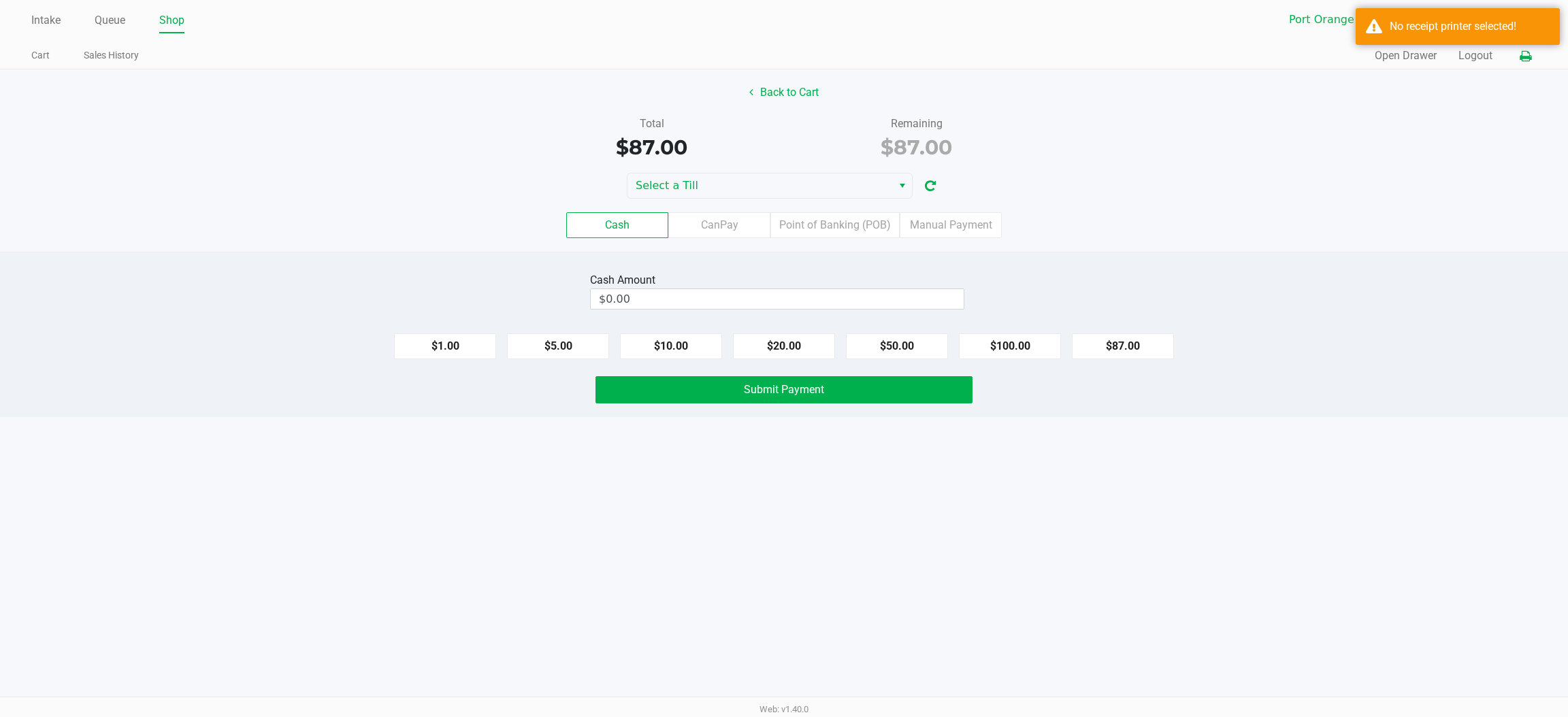
click at [1526, 56] on icon at bounding box center [1525, 56] width 12 height 10
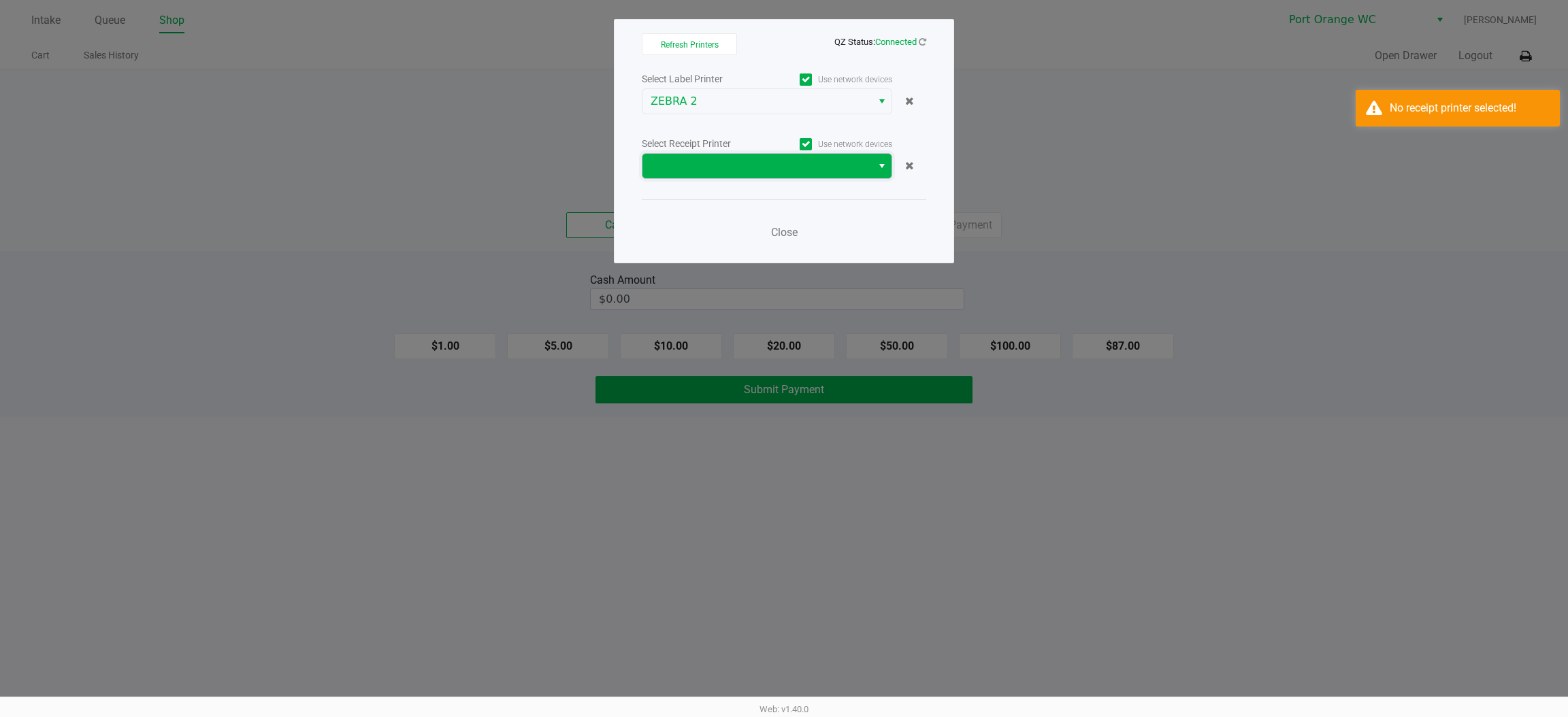
click at [769, 163] on span at bounding box center [757, 166] width 213 height 17
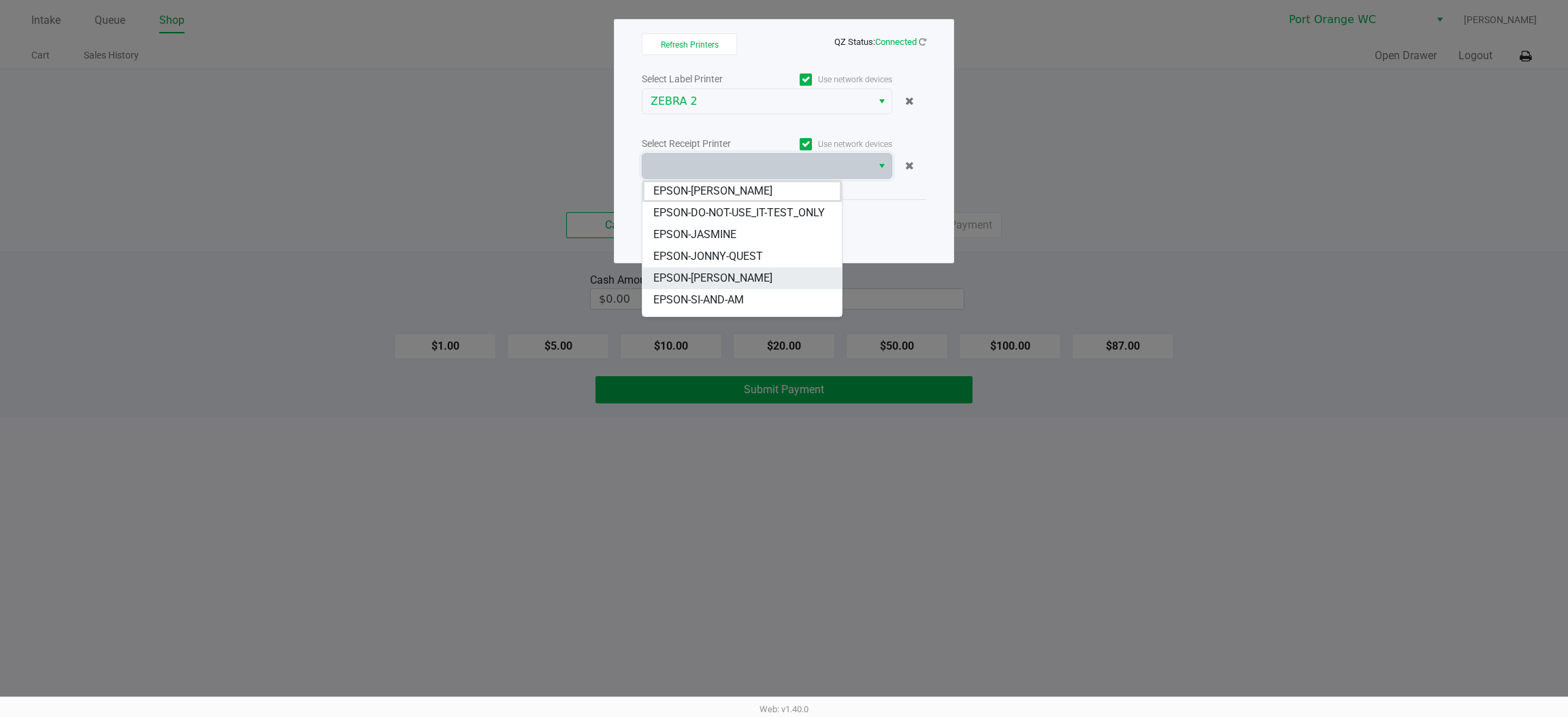
scroll to position [31, 0]
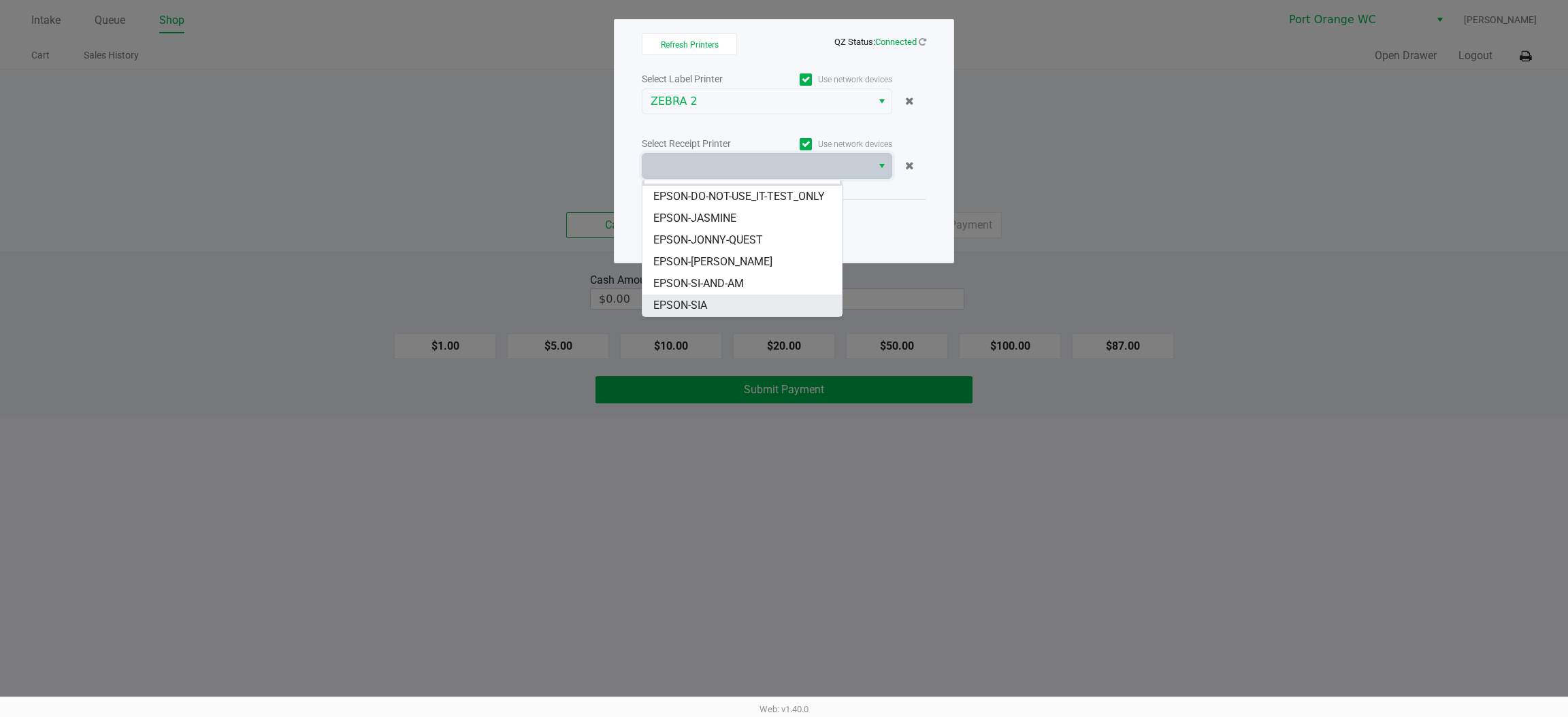
click at [695, 302] on span "EPSON-SIA" at bounding box center [680, 306] width 54 height 17
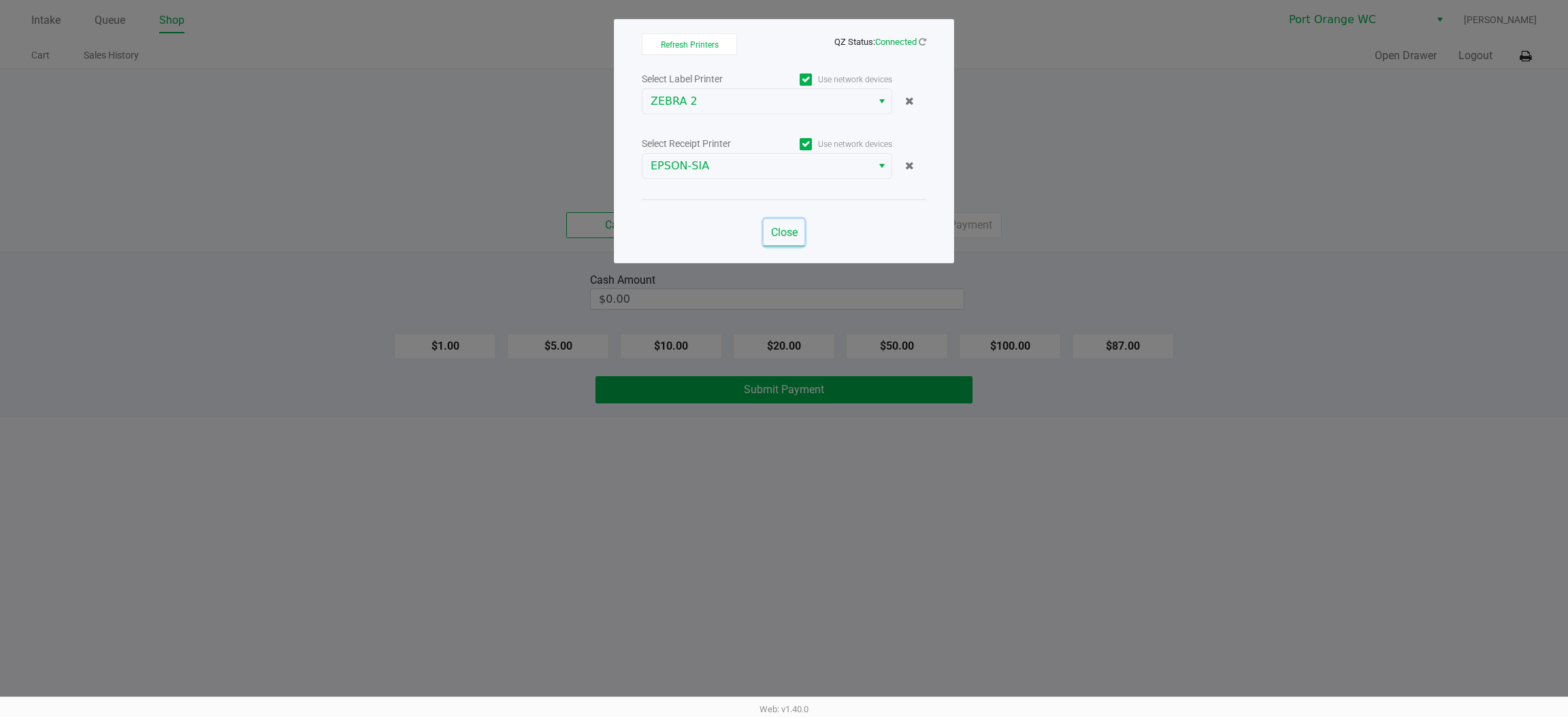
click at [778, 233] on span "Close" at bounding box center [784, 232] width 27 height 13
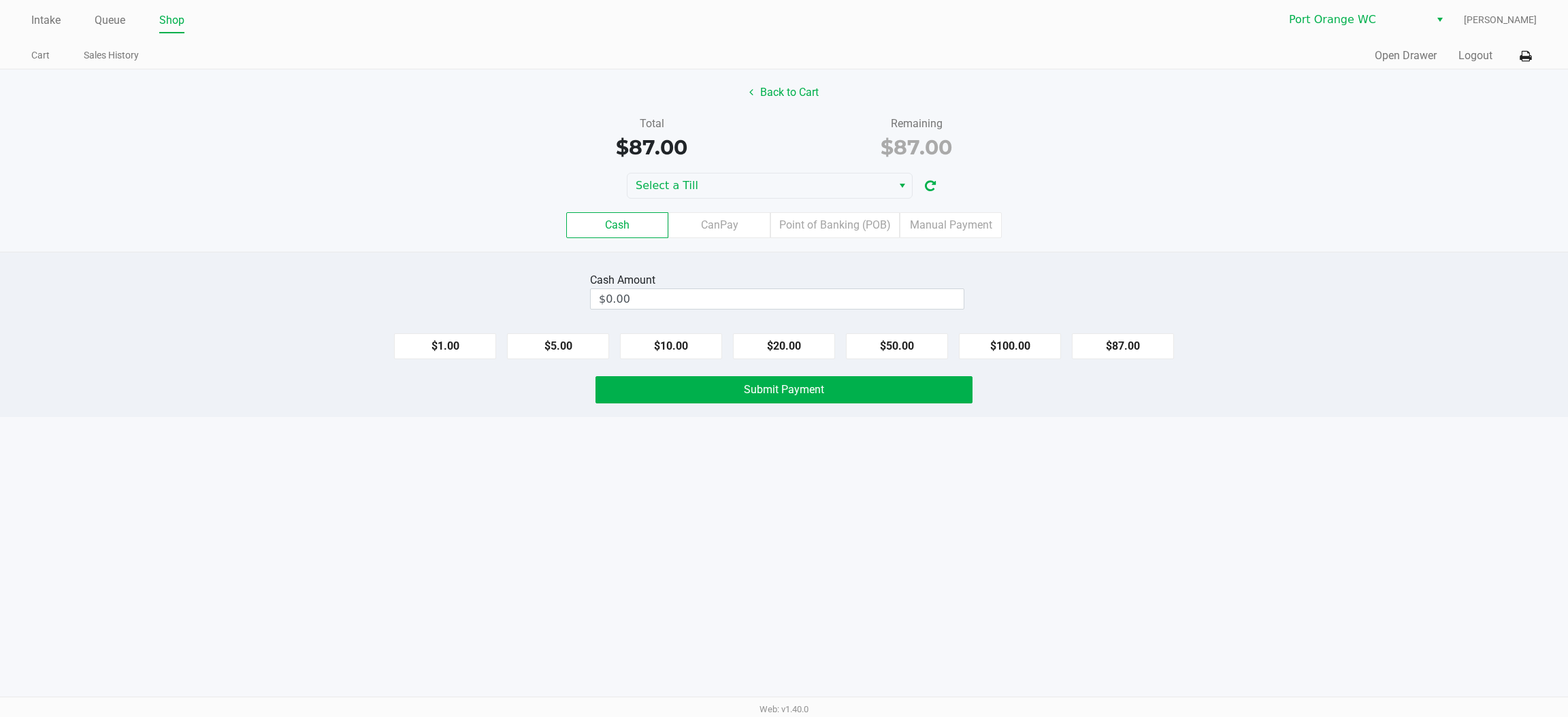
click at [1332, 406] on div "Cash Amount $0.00 $1.00 $5.00 $10.00 $20.00 $50.00 $100.00 $87.00 Submit Payment" at bounding box center [784, 335] width 1568 height 165
click at [783, 86] on button "Back to Cart" at bounding box center [784, 93] width 87 height 26
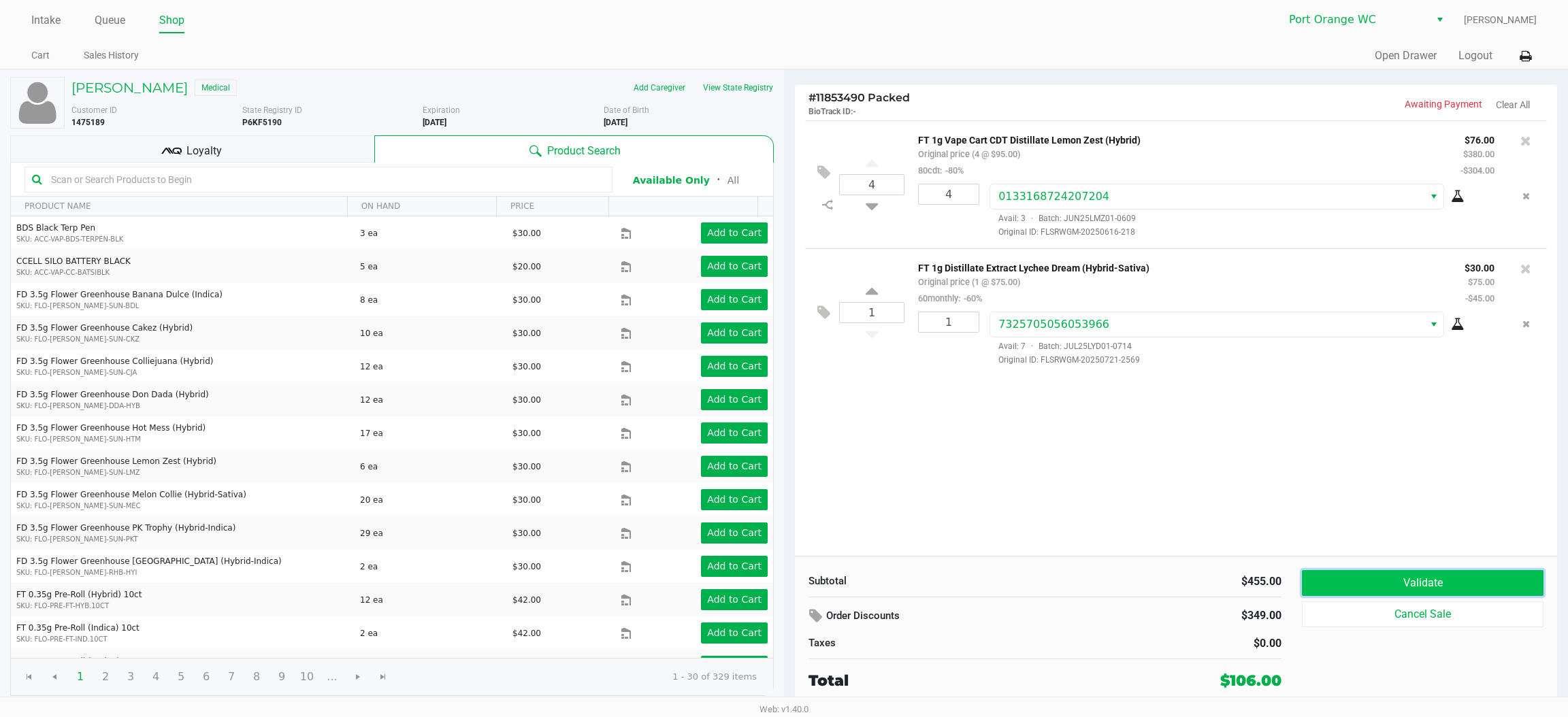
click at [1457, 573] on button "Validate" at bounding box center [1422, 583] width 242 height 26
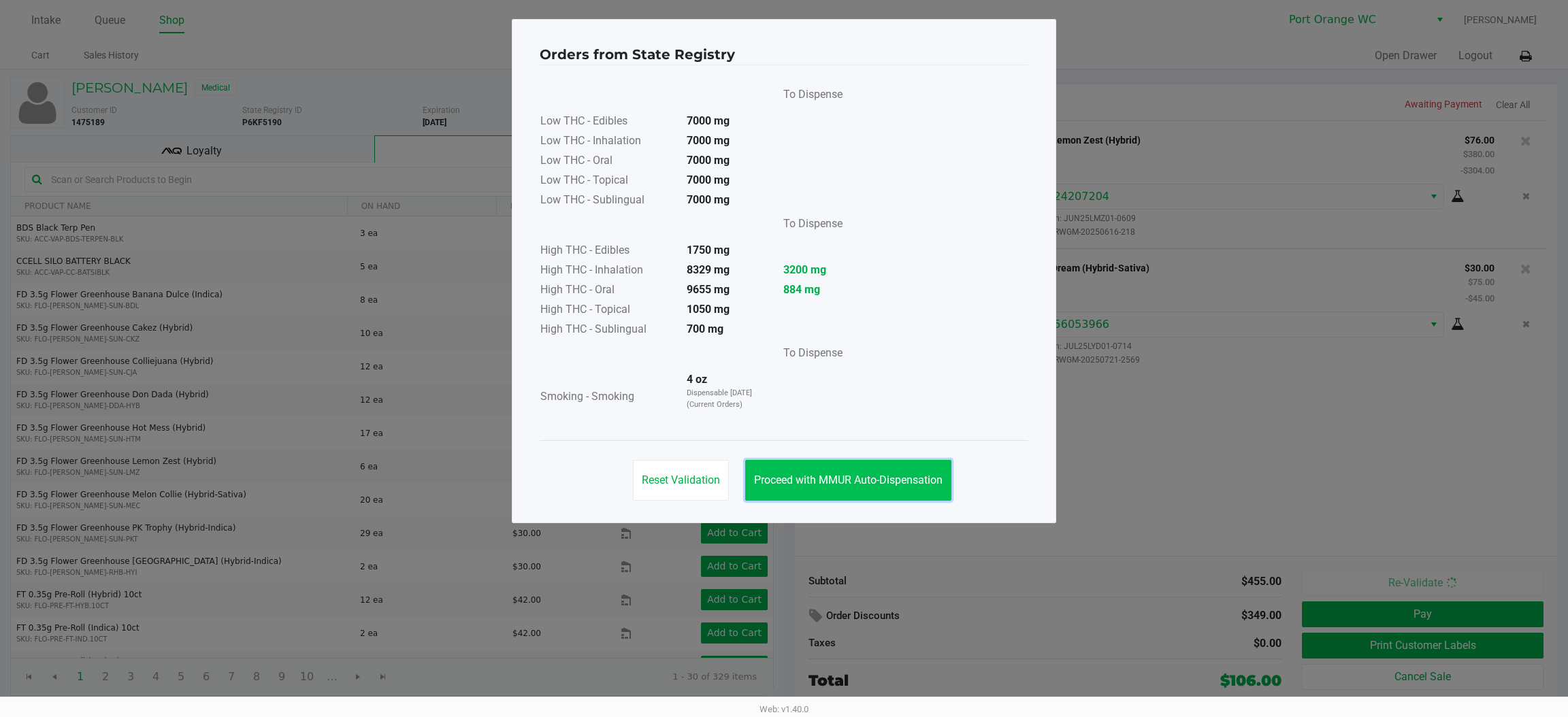
click at [890, 474] on span "Proceed with MMUR Auto-Dispensation" at bounding box center [848, 480] width 189 height 13
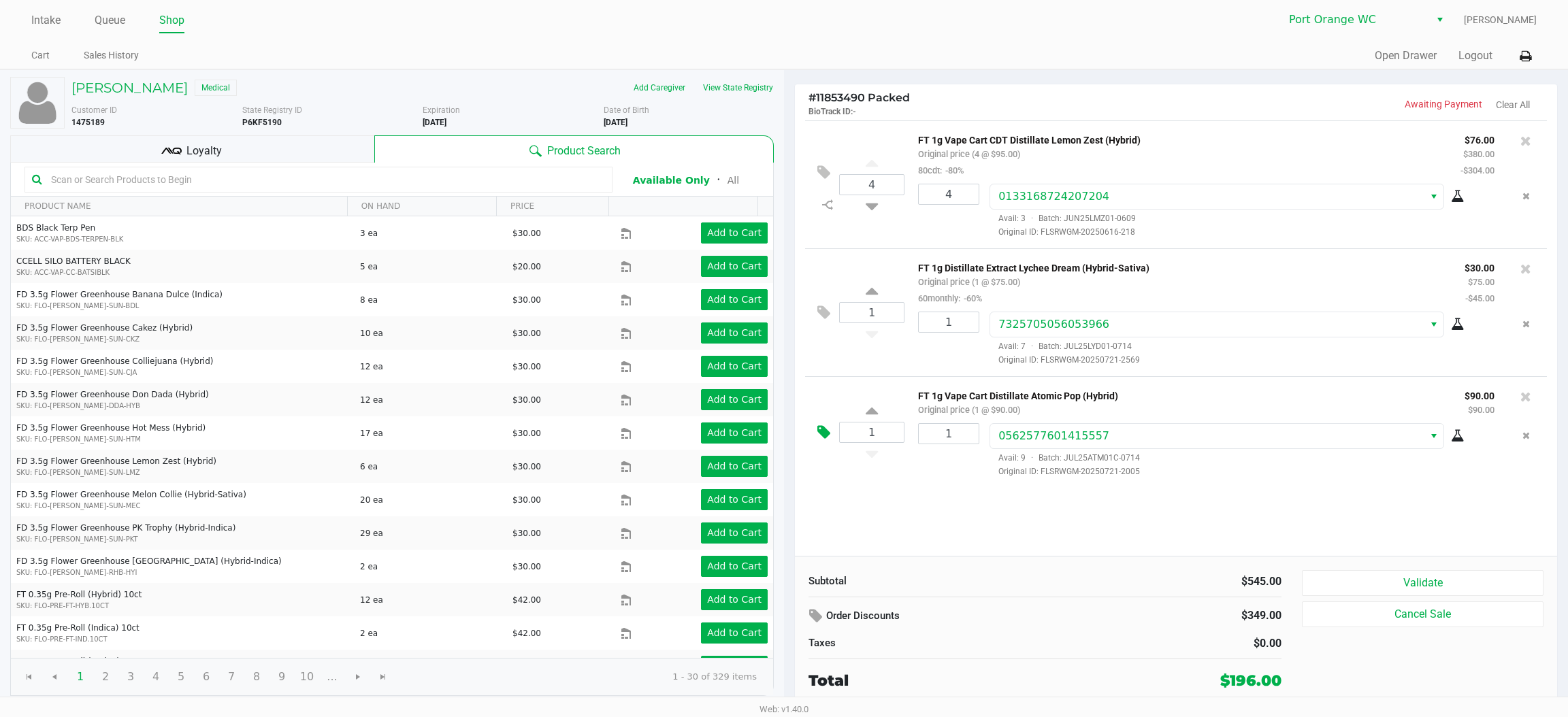
click at [820, 431] on icon at bounding box center [824, 433] width 13 height 16
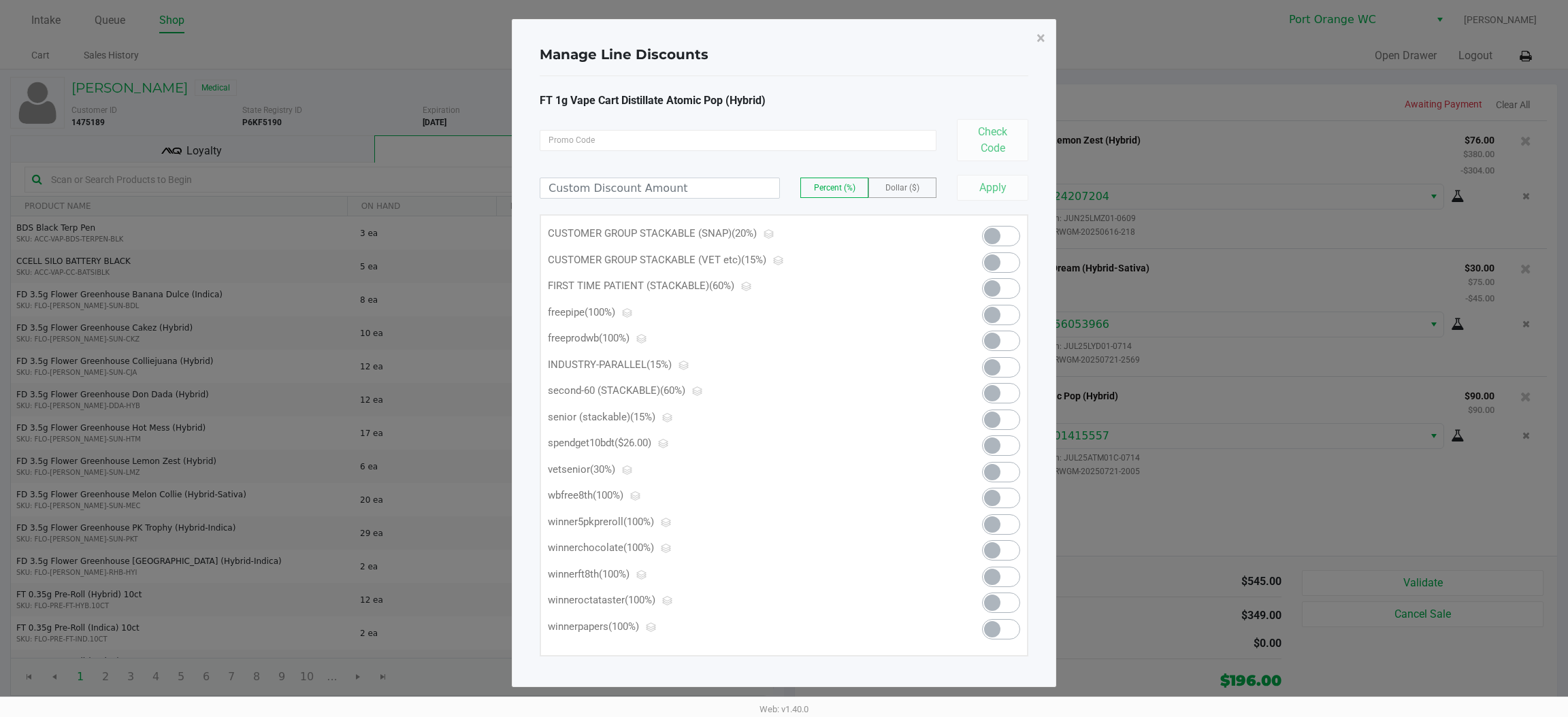
click at [1443, 492] on ngb-modal-window "Manage Line Discounts × FT 1g Vape Cart Distillate Atomic Pop (Hybrid) Check Co…" at bounding box center [784, 358] width 1568 height 717
click at [1040, 32] on span "×" at bounding box center [1041, 39] width 9 height 19
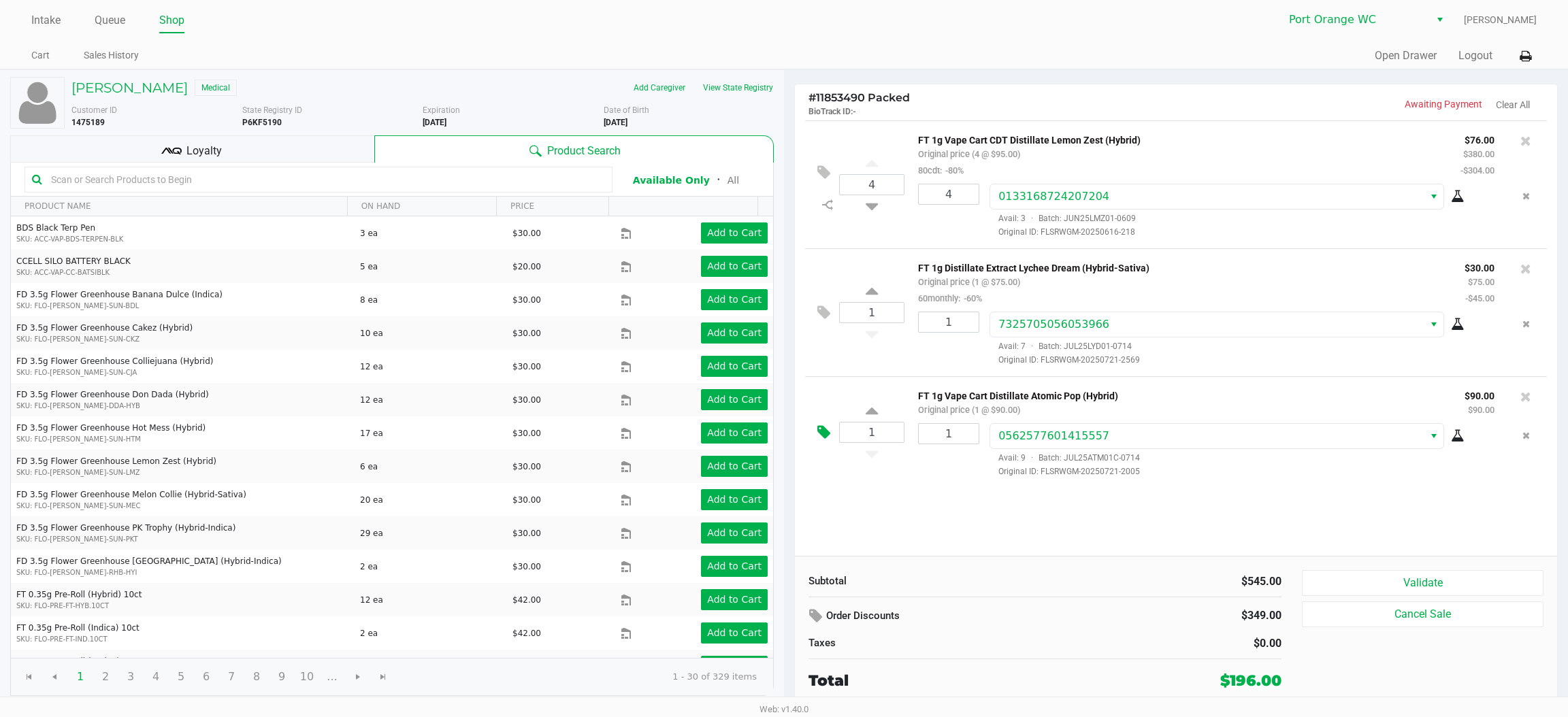
click at [824, 435] on icon at bounding box center [824, 433] width 13 height 16
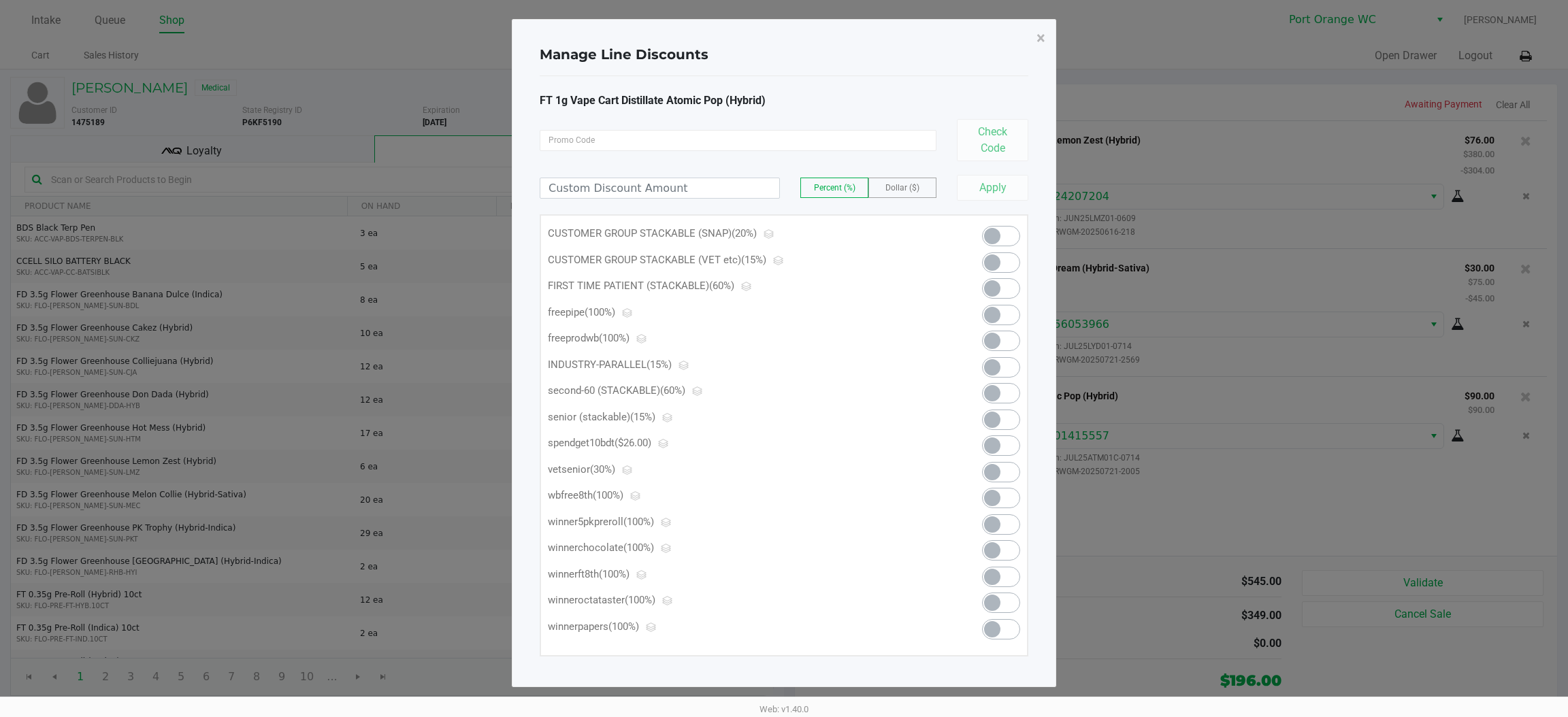
click at [998, 439] on kendo-switch at bounding box center [1001, 446] width 38 height 21
click at [1043, 37] on span "×" at bounding box center [1041, 39] width 9 height 19
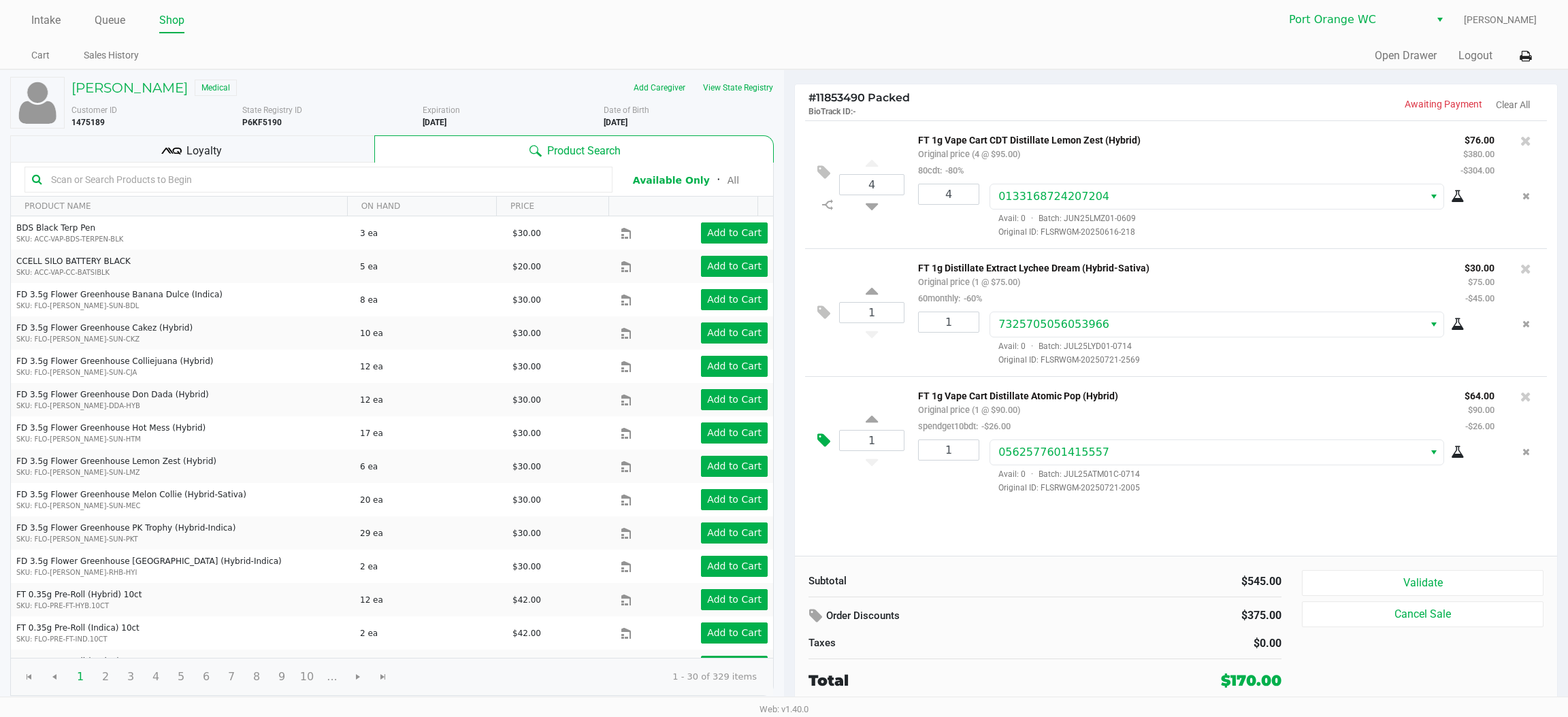
click at [822, 438] on icon at bounding box center [824, 440] width 13 height 16
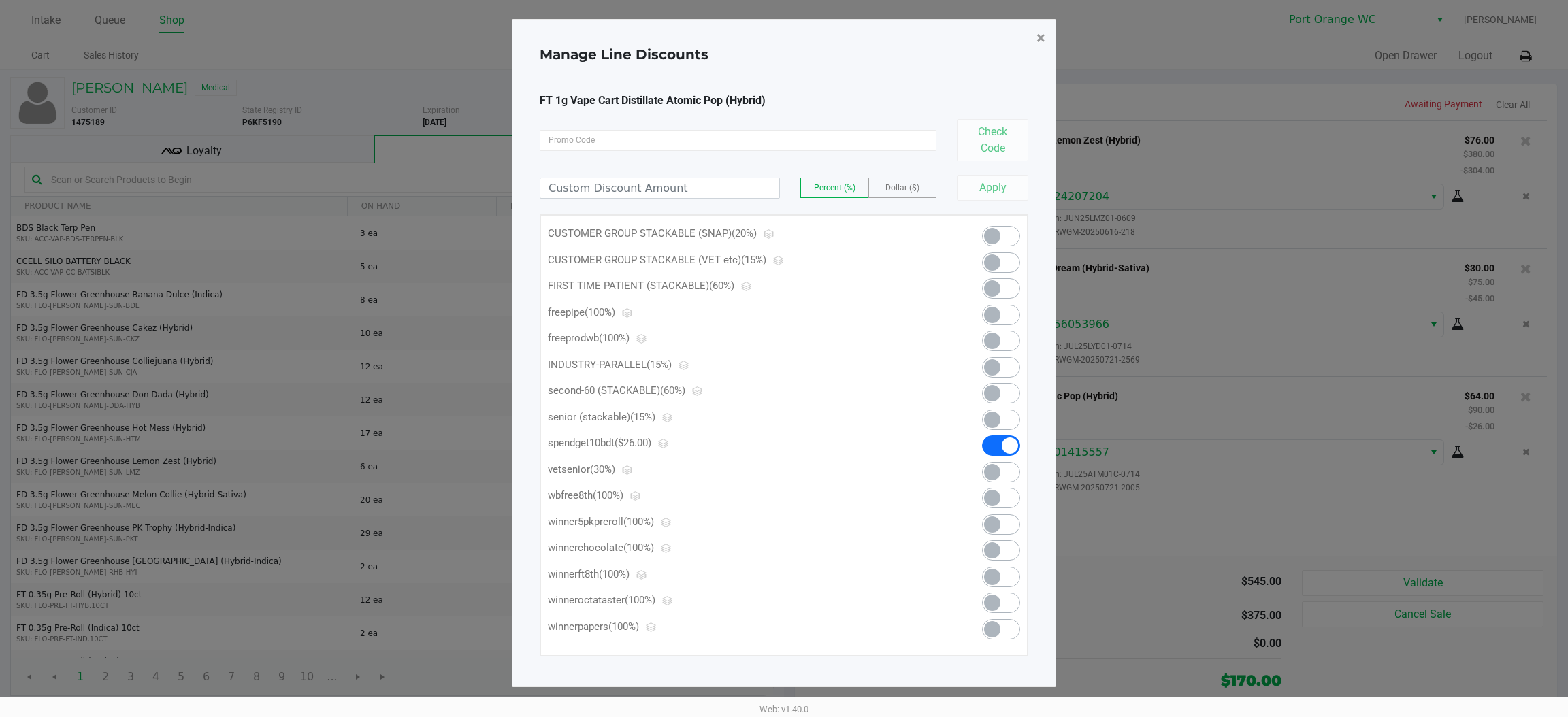
click at [1044, 34] on span "×" at bounding box center [1041, 39] width 9 height 19
